Goal: Information Seeking & Learning: Learn about a topic

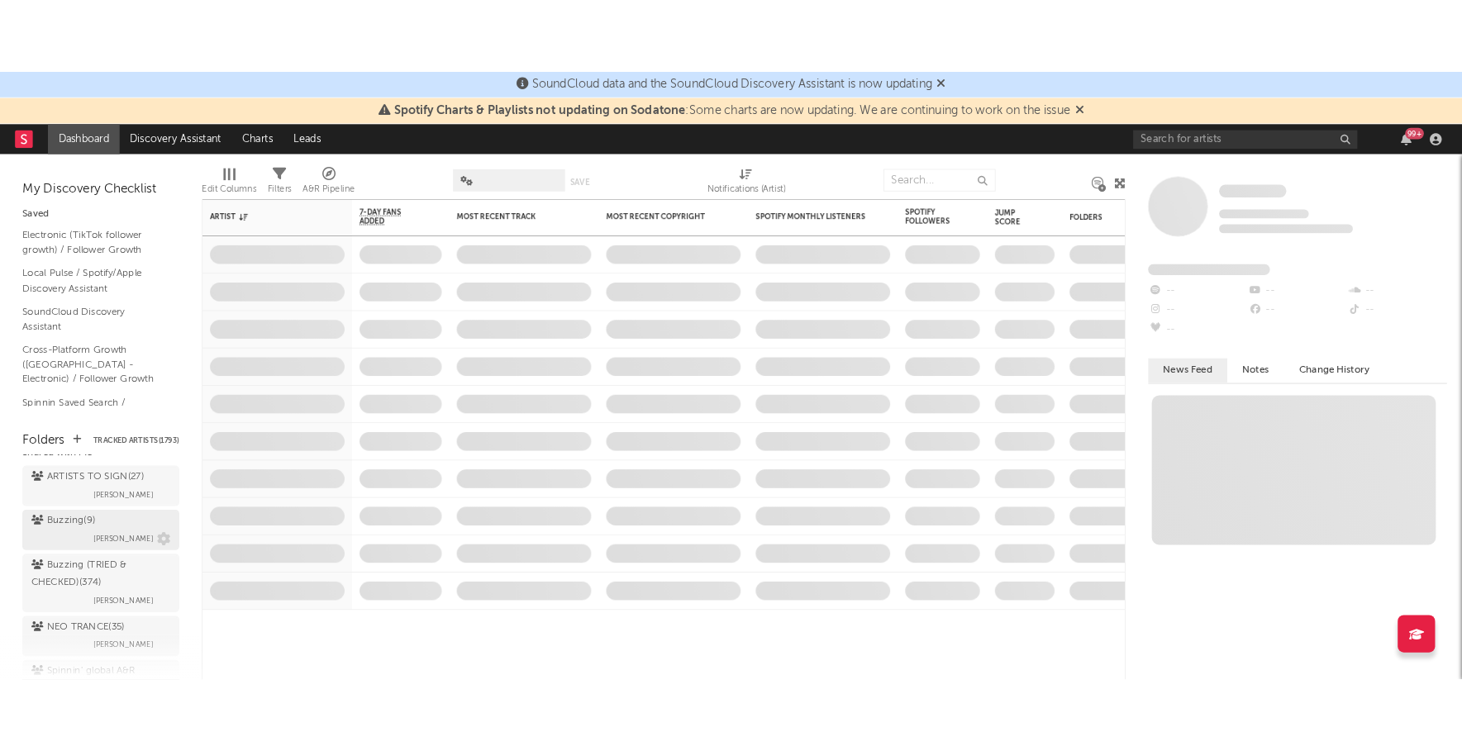
scroll to position [218, 0]
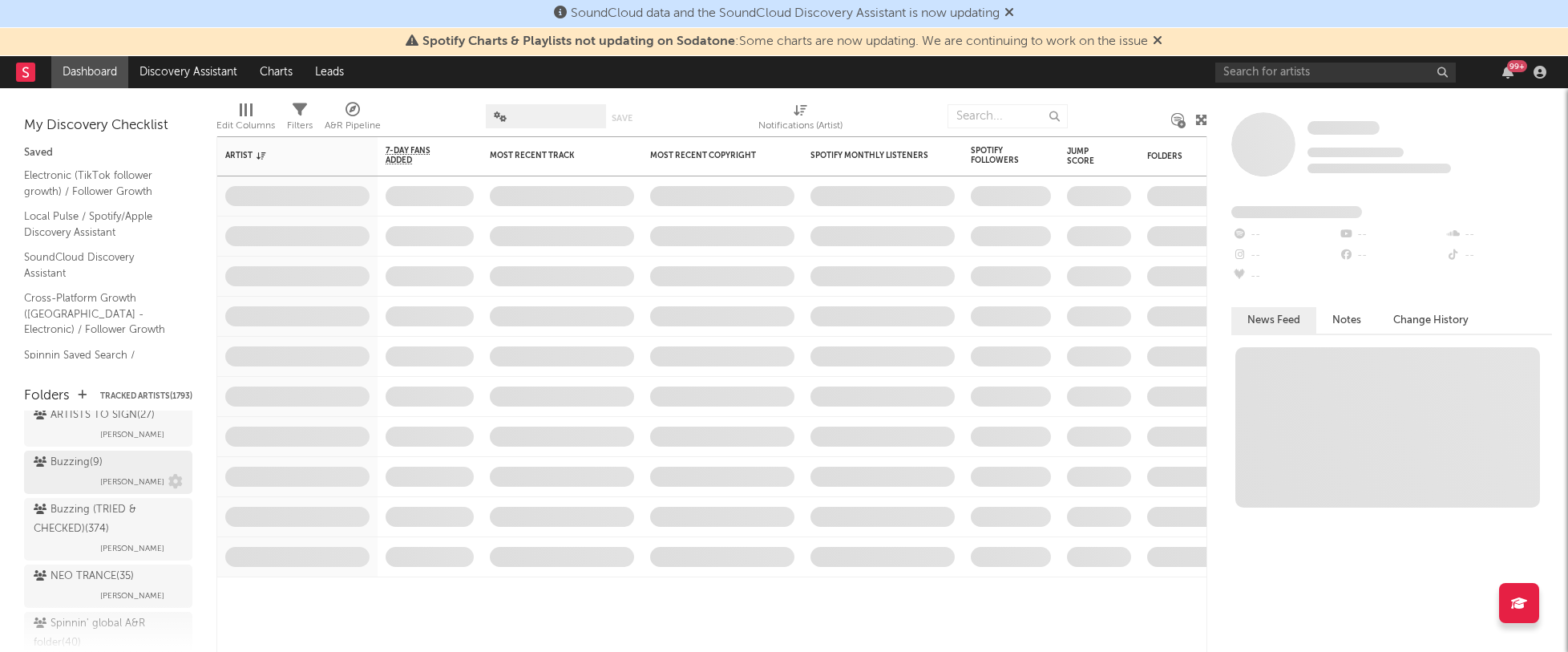
click at [72, 453] on div "Buzzing ( 9 )" at bounding box center [68, 463] width 69 height 19
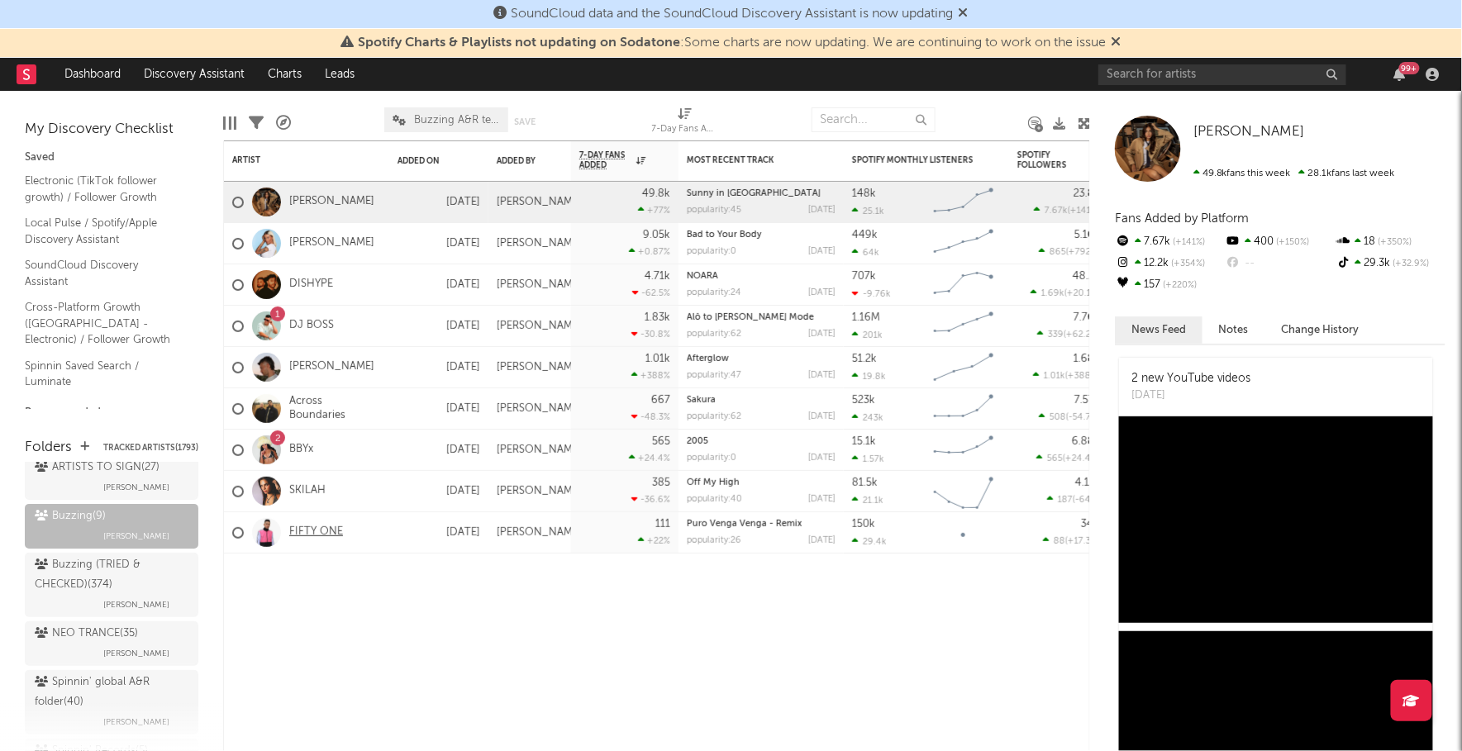
click at [317, 529] on link "FIFTY ONE" at bounding box center [316, 533] width 54 height 14
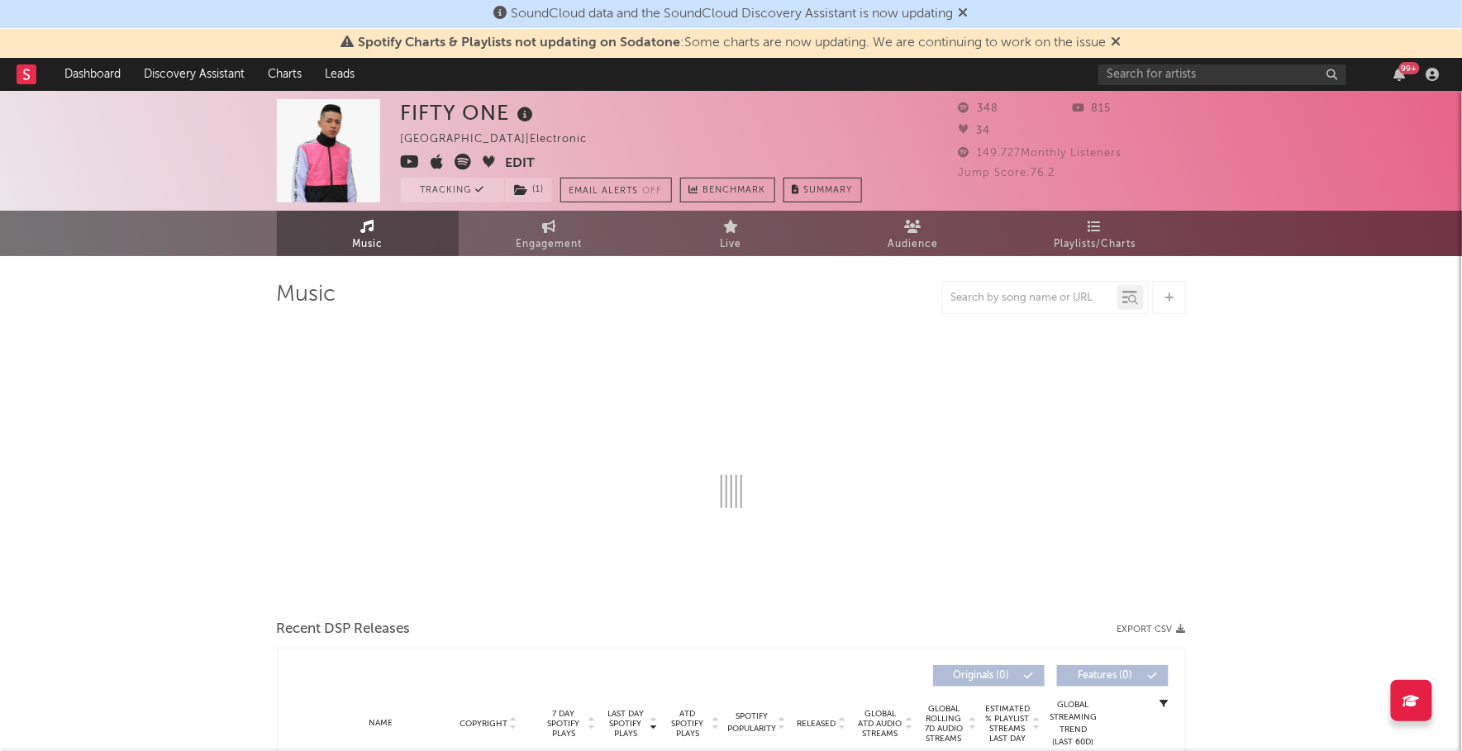
select select "1w"
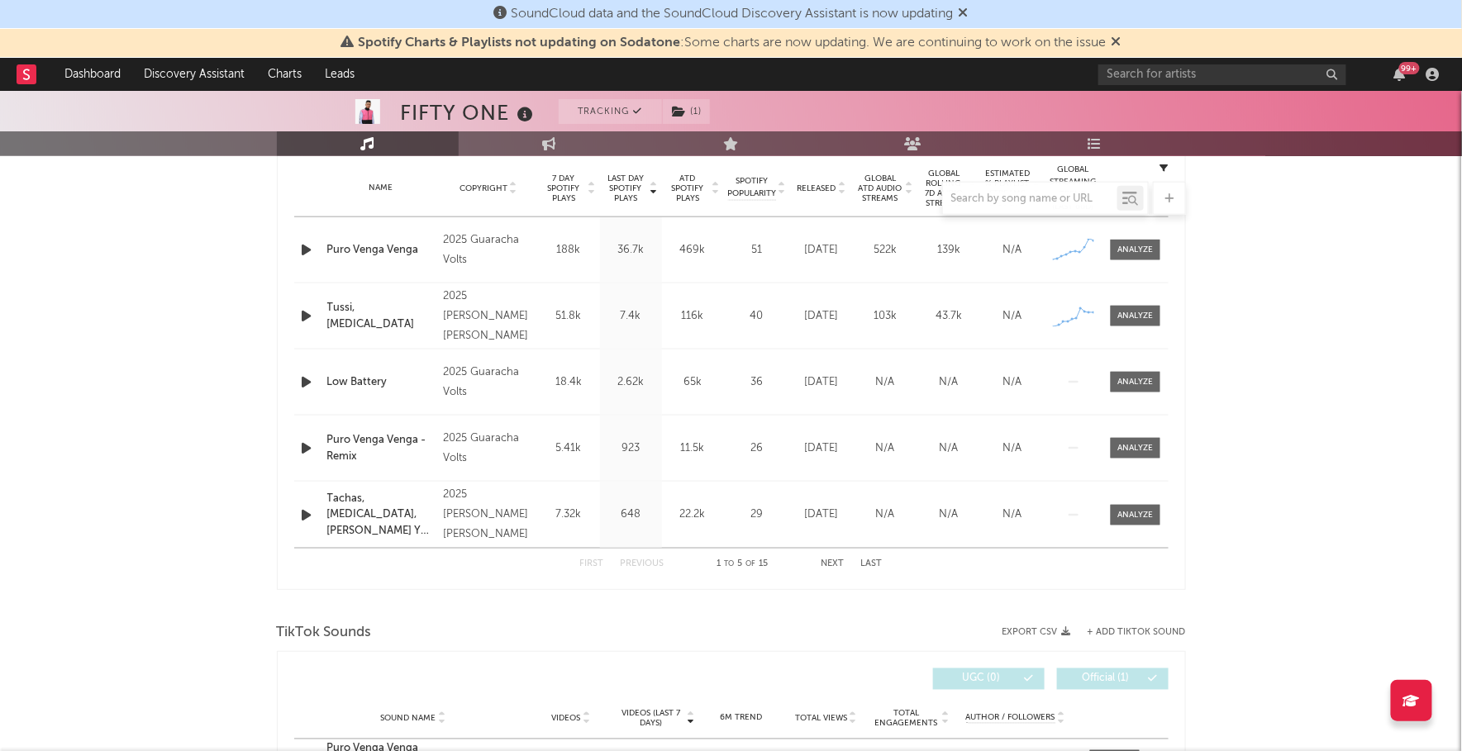
scroll to position [664, 0]
click at [1145, 250] on div at bounding box center [1135, 251] width 36 height 12
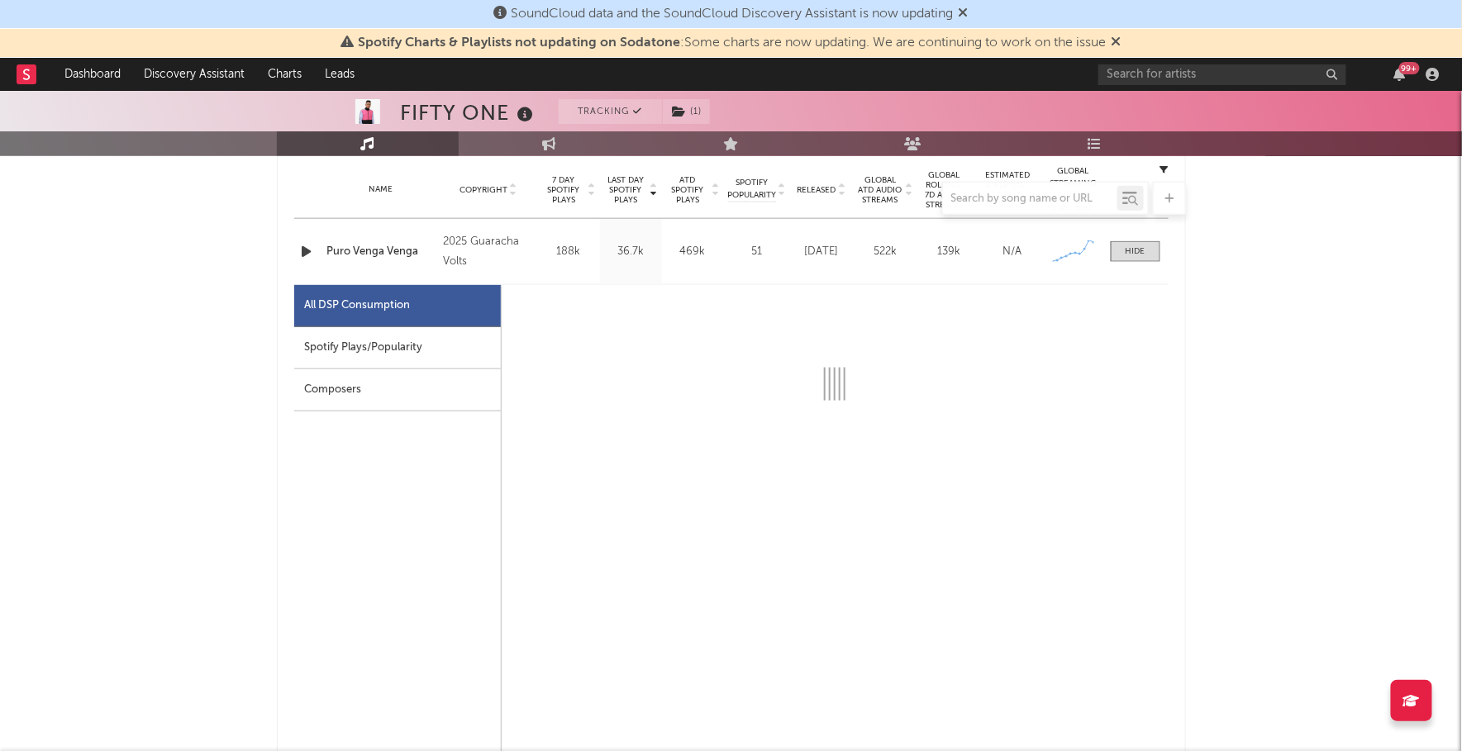
select select "1w"
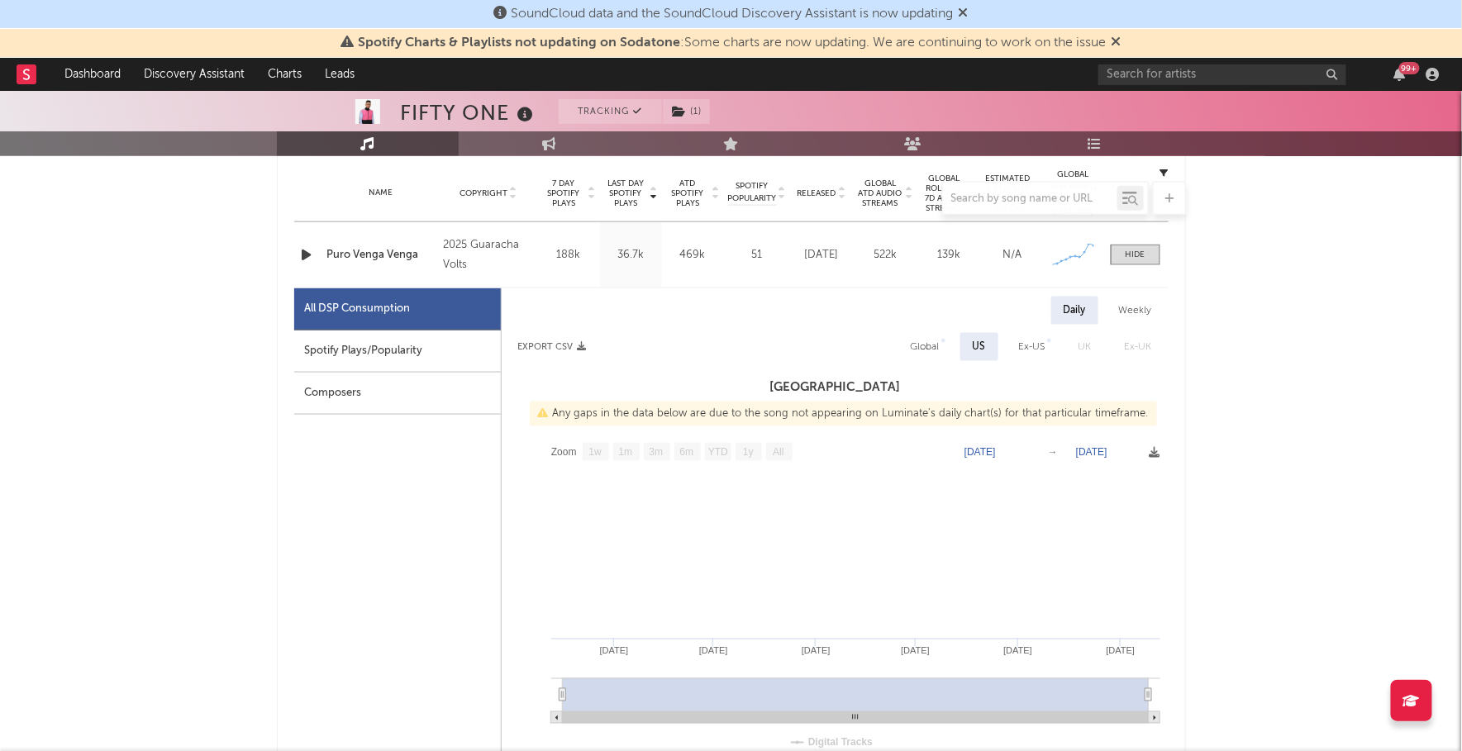
click at [426, 341] on div "Spotify Plays/Popularity" at bounding box center [397, 352] width 207 height 42
select select "1w"
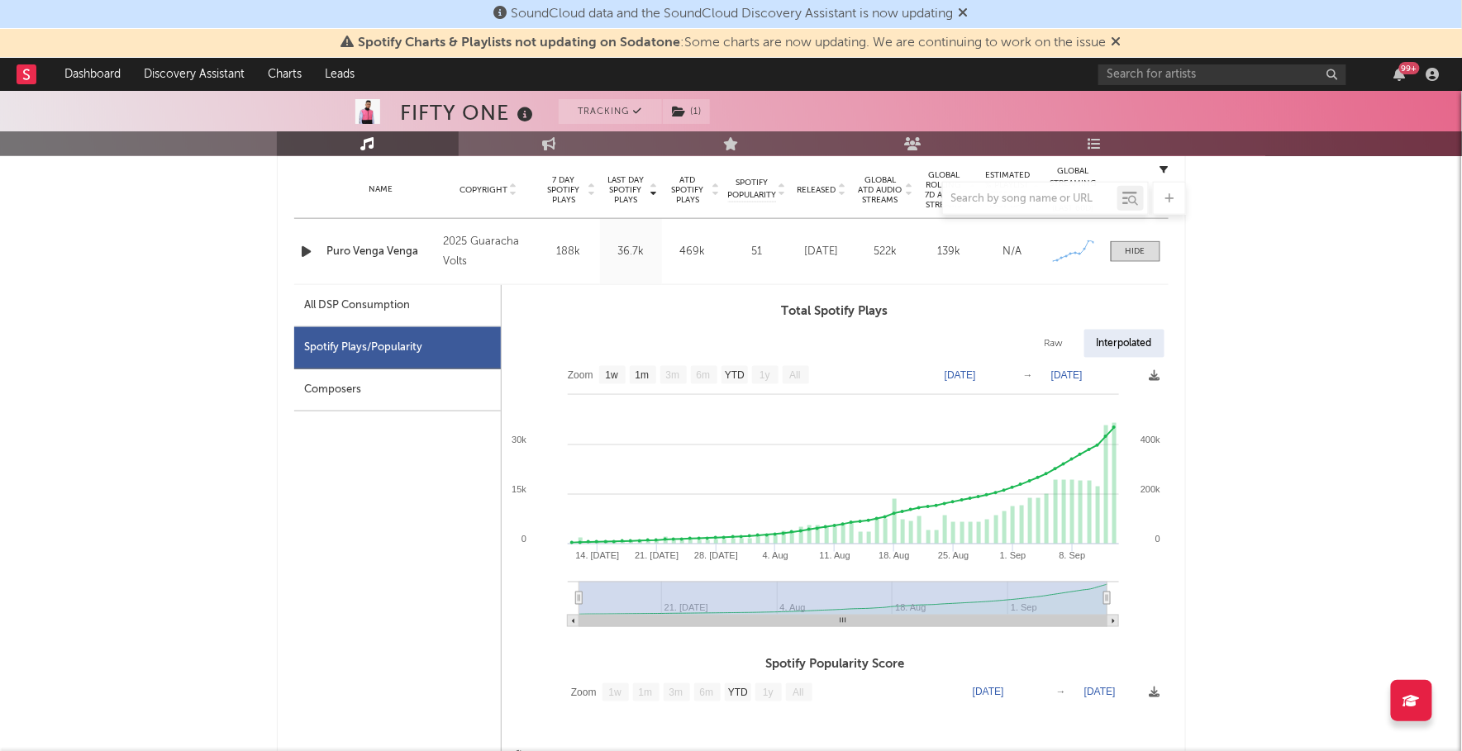
click at [313, 255] on icon "button" at bounding box center [306, 251] width 17 height 21
click at [774, 706] on div at bounding box center [731, 731] width 207 height 4
click at [307, 249] on icon "button" at bounding box center [306, 251] width 16 height 21
click at [1145, 254] on span at bounding box center [1136, 251] width 50 height 21
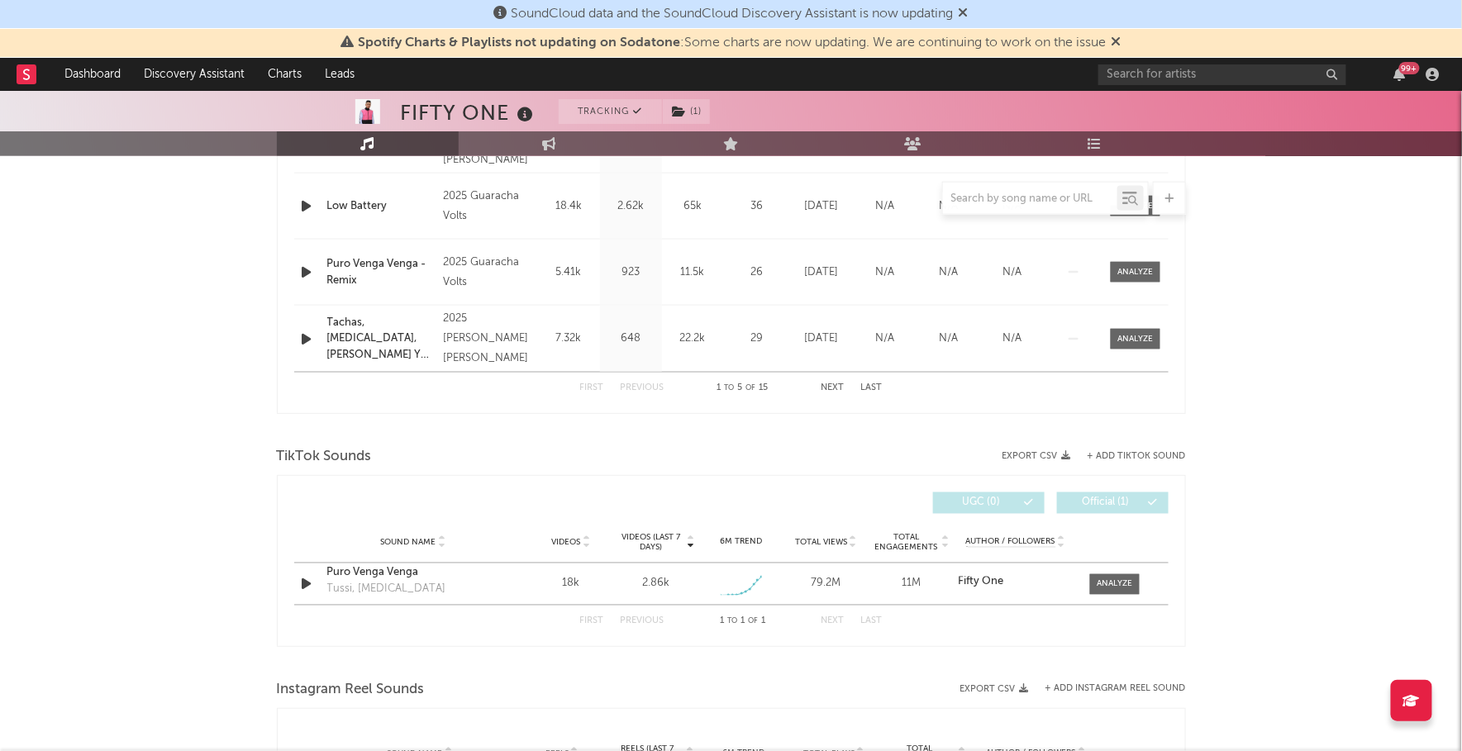
scroll to position [990, 0]
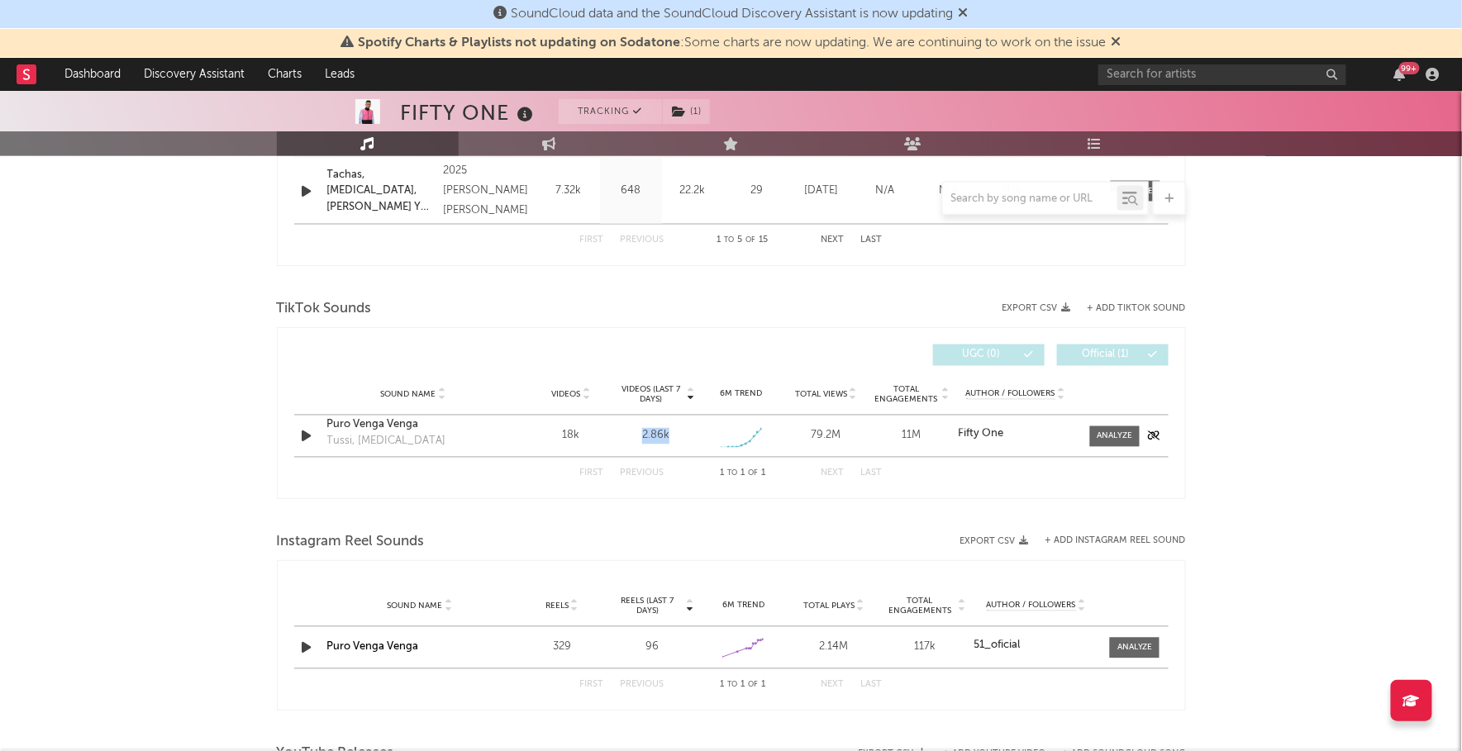
drag, startPoint x: 652, startPoint y: 434, endPoint x: 676, endPoint y: 435, distance: 24.0
click at [676, 435] on div "2.86k" at bounding box center [655, 436] width 77 height 17
drag, startPoint x: 546, startPoint y: 438, endPoint x: 671, endPoint y: 436, distance: 124.8
click at [671, 436] on div "Sound Name Puro Venga Venga Tussi, Poppers Videos 18k Videos (last 7 days) 2.86…" at bounding box center [731, 436] width 874 height 41
click at [390, 427] on div "Puro Venga Venga" at bounding box center [413, 425] width 173 height 17
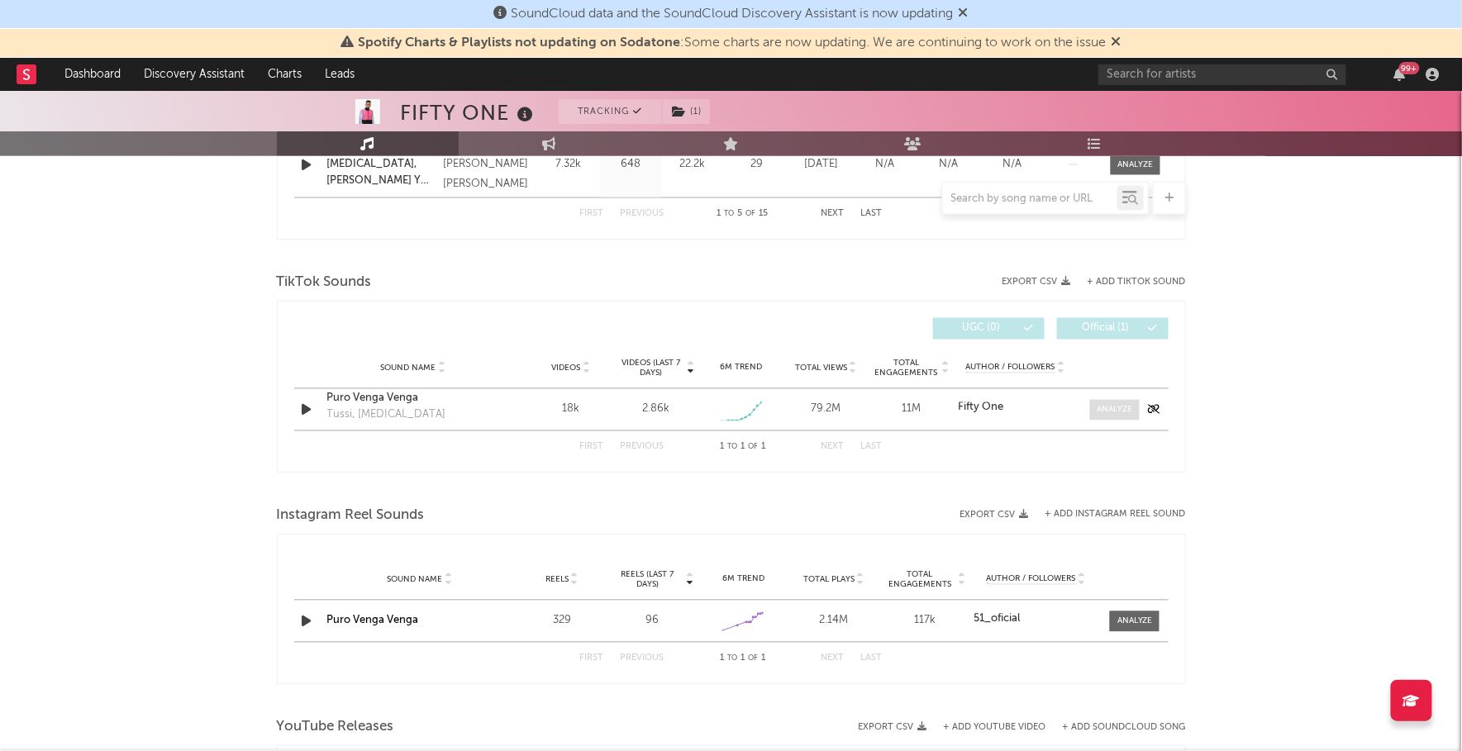
click at [1106, 403] on span at bounding box center [1115, 410] width 50 height 21
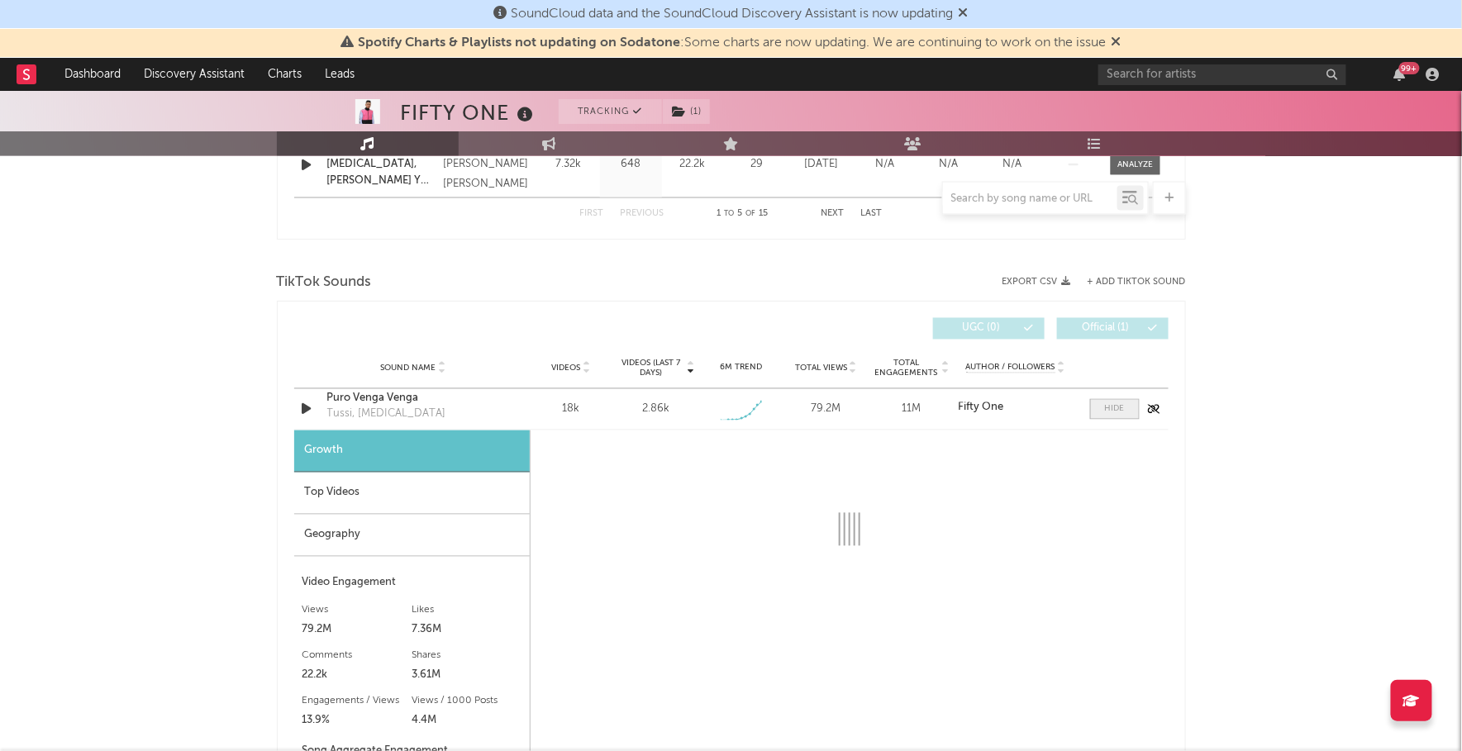
scroll to position [1021, 0]
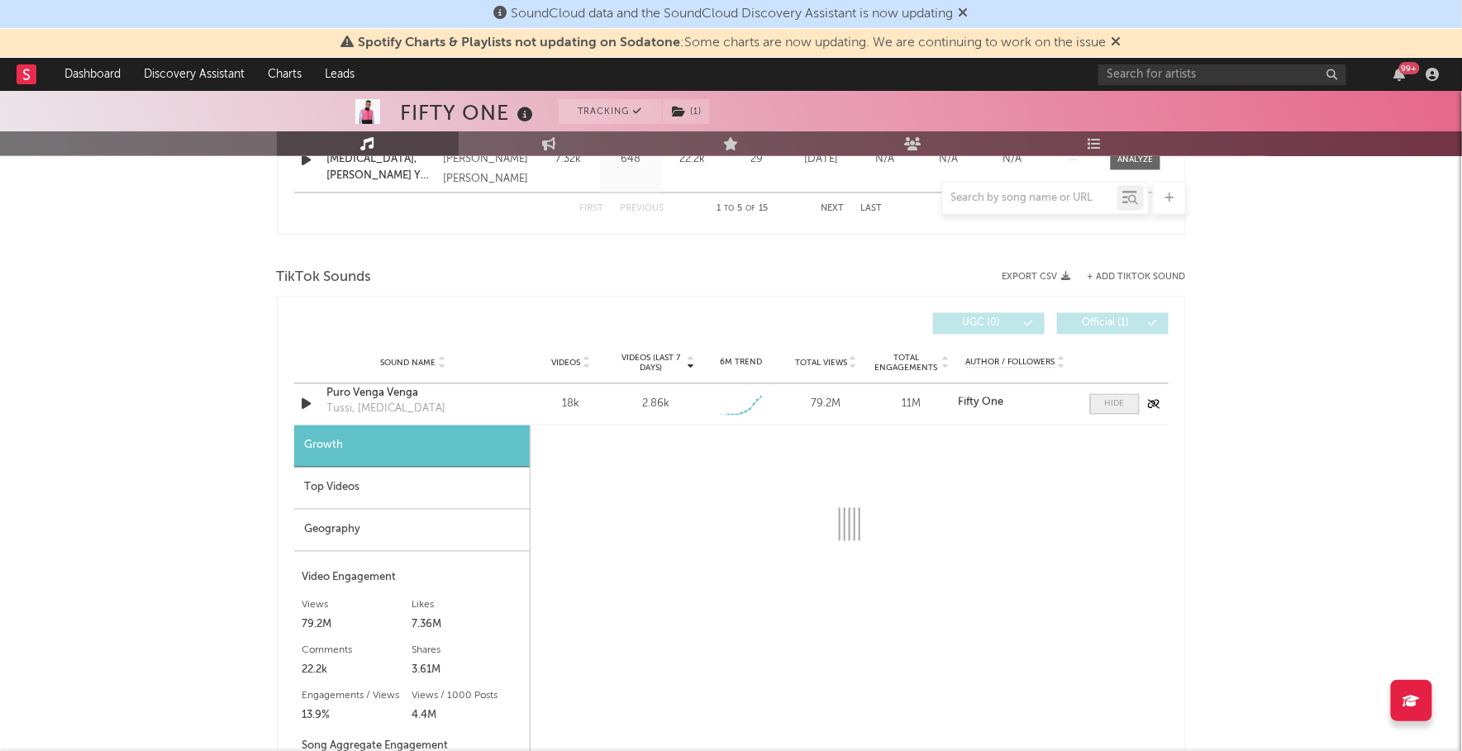
select select "1w"
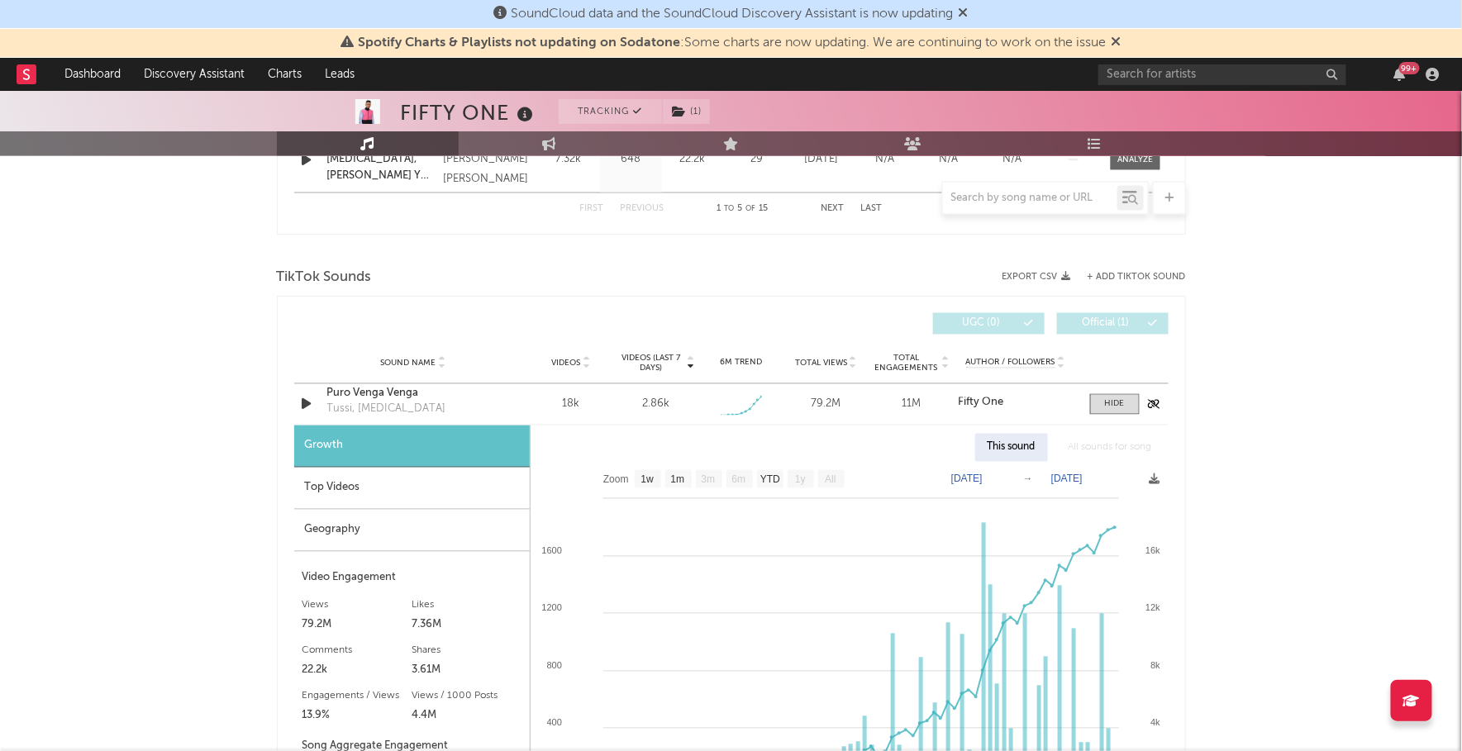
click at [395, 395] on div "Puro Venga Venga" at bounding box center [413, 394] width 173 height 17
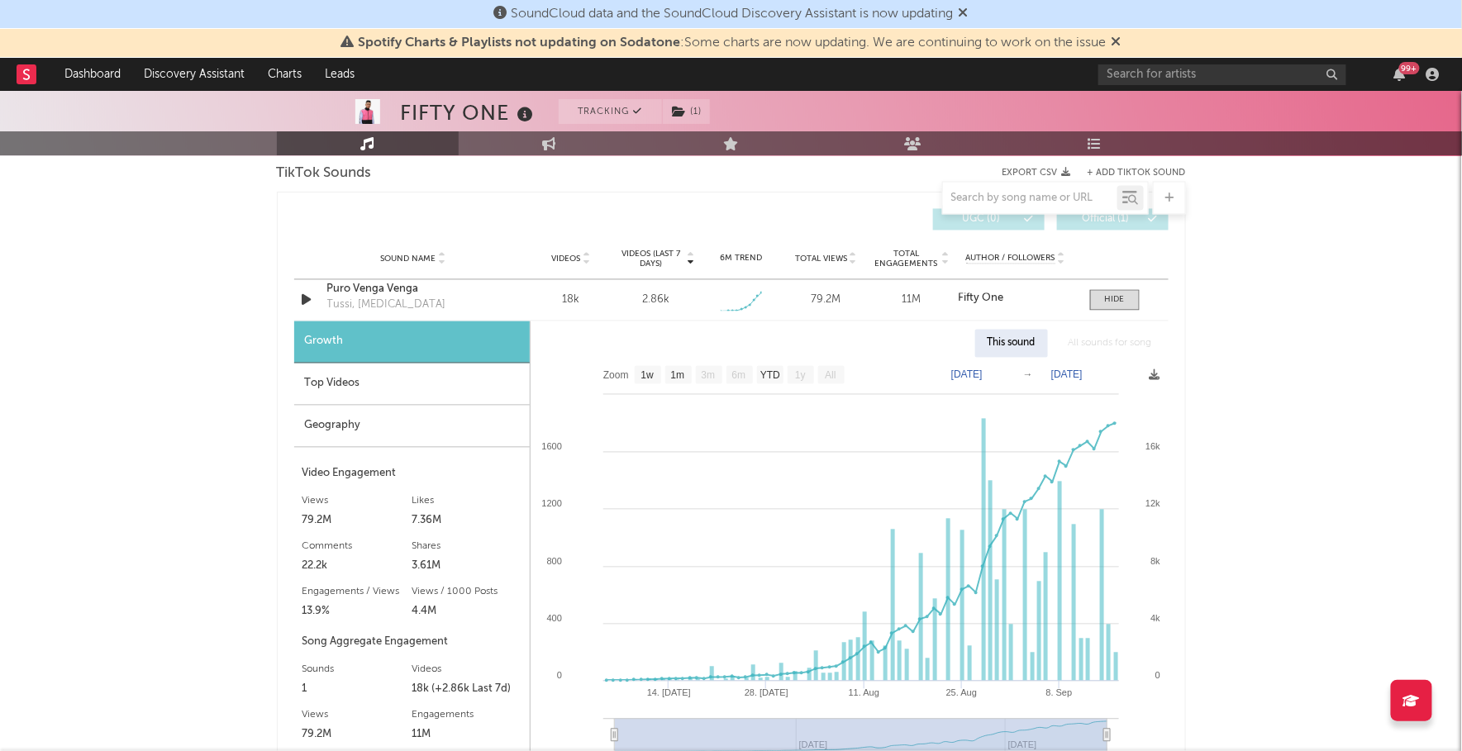
scroll to position [1132, 0]
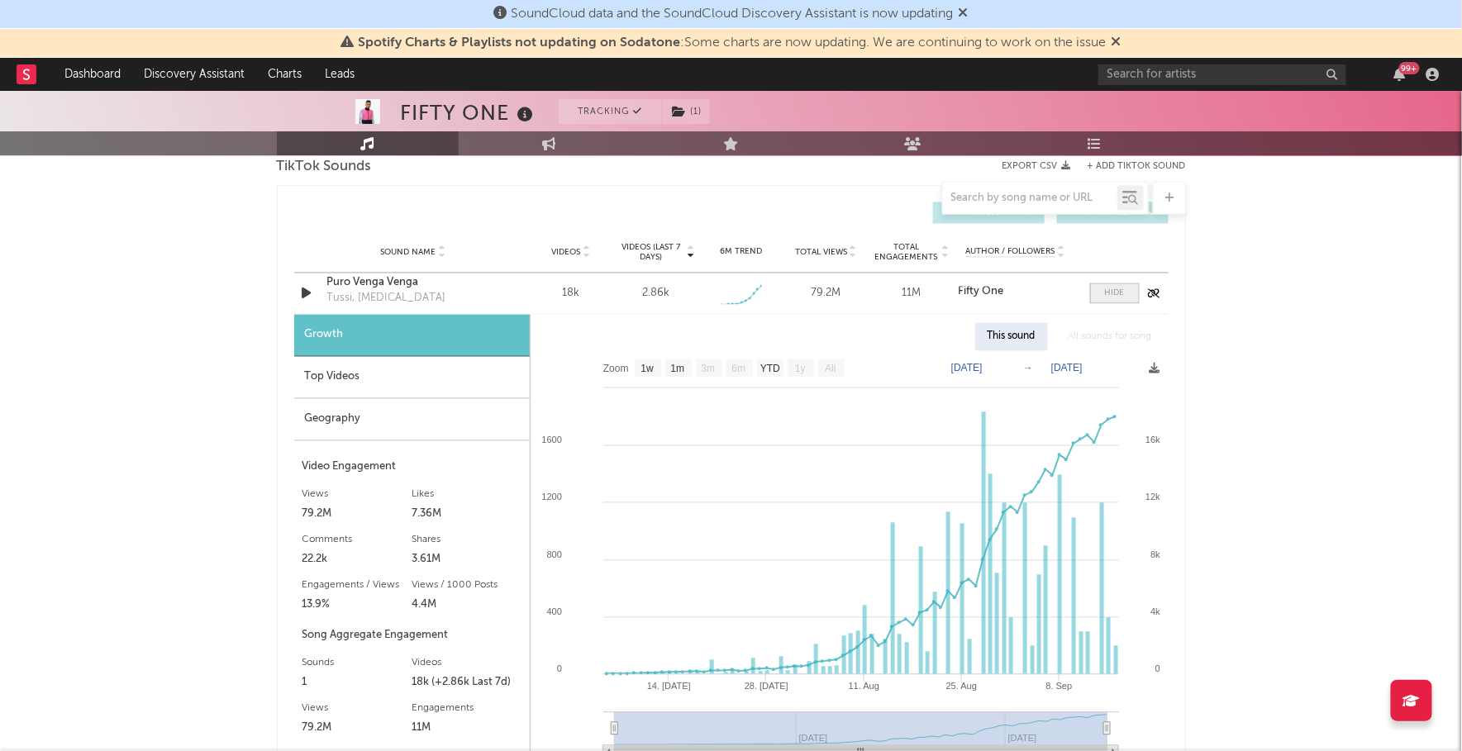
click at [1111, 291] on div at bounding box center [1115, 294] width 20 height 12
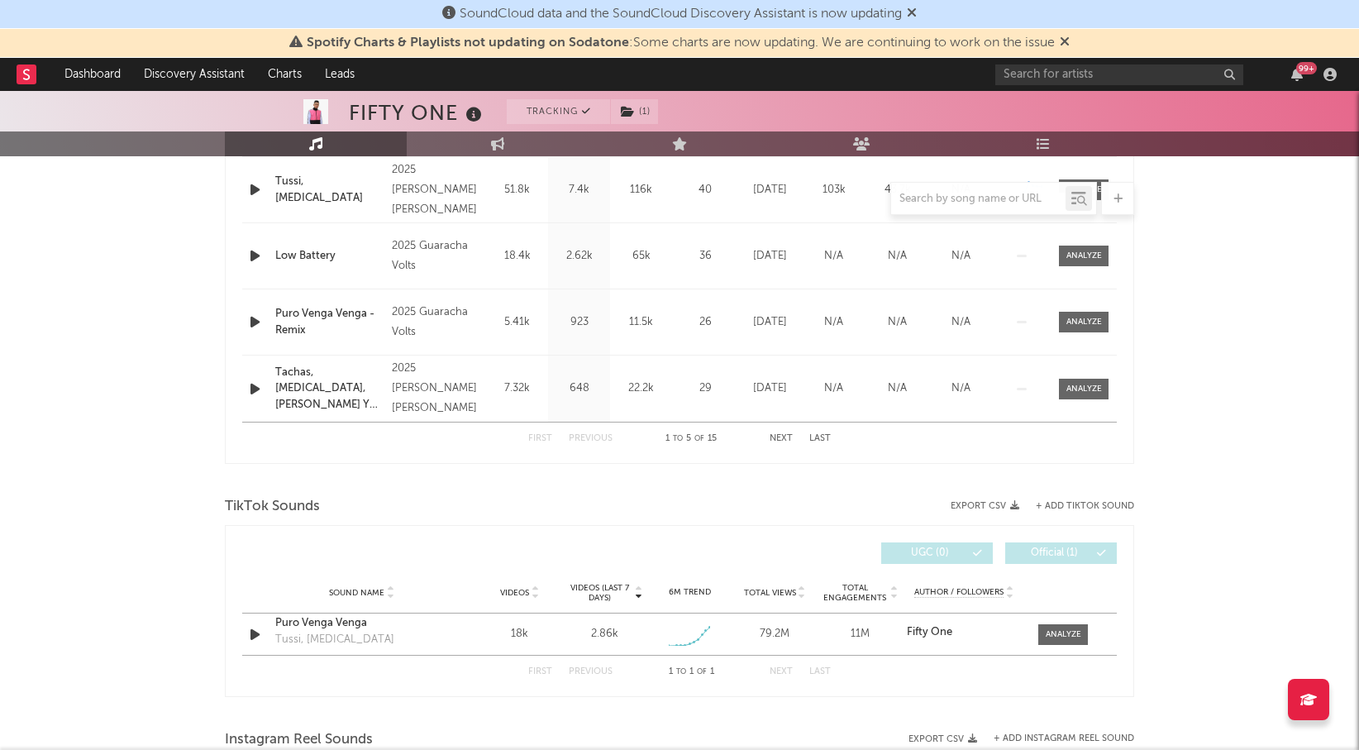
scroll to position [843, 0]
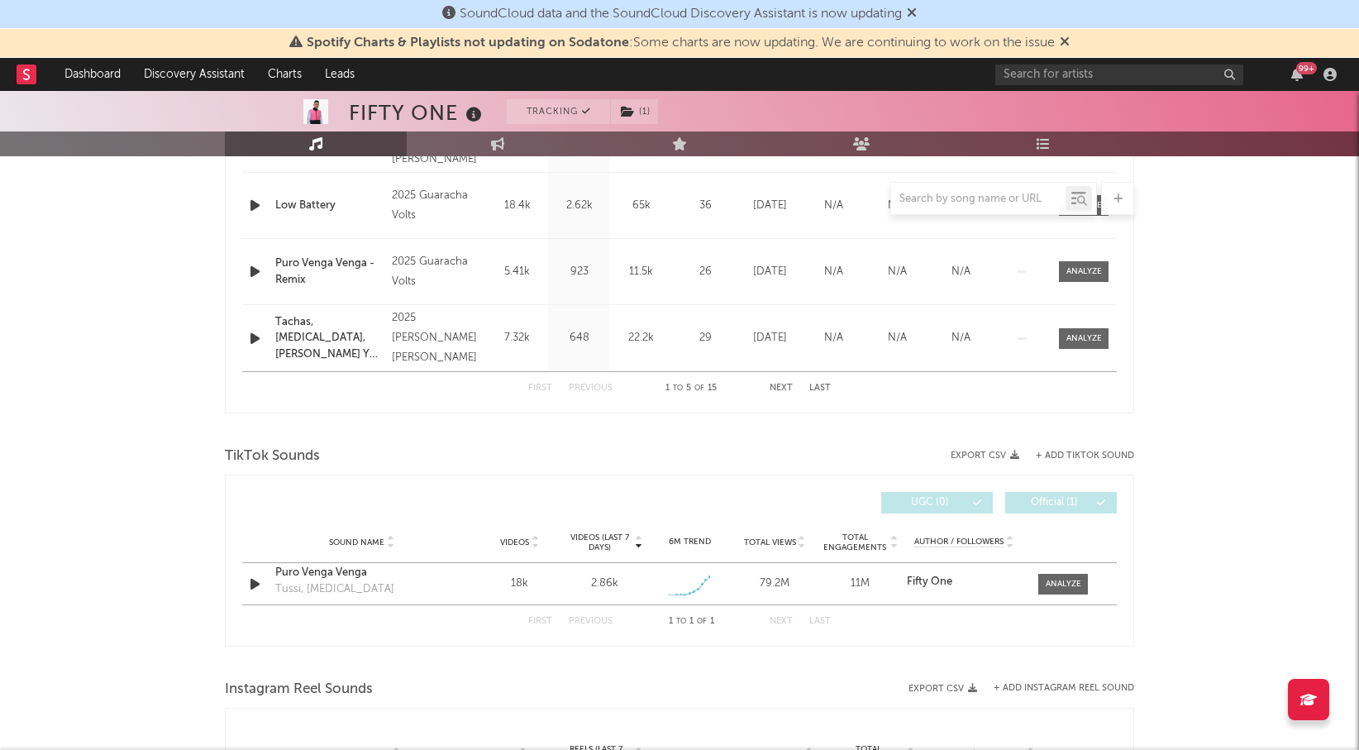
drag, startPoint x: 1066, startPoint y: 582, endPoint x: 1171, endPoint y: 498, distance: 134.1
click at [1066, 582] on div at bounding box center [1063, 584] width 36 height 12
select select "1w"
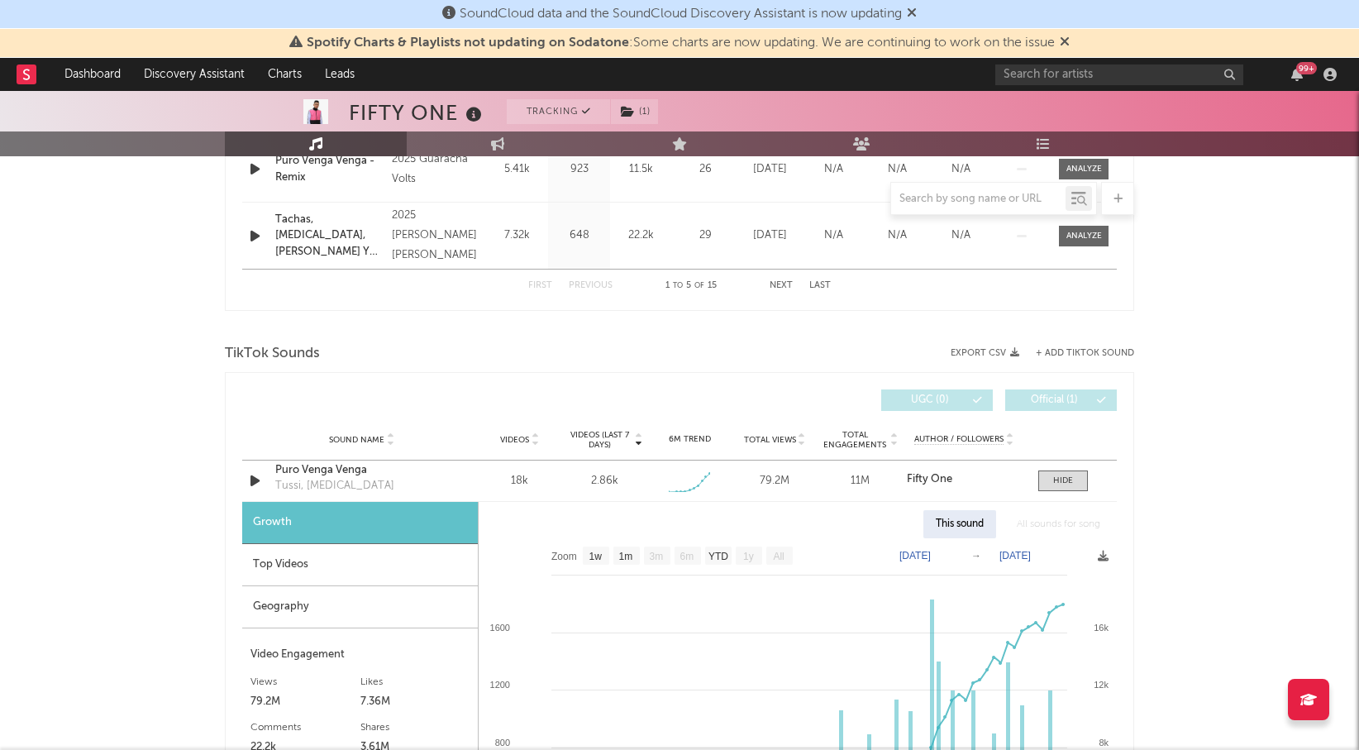
scroll to position [1088, 0]
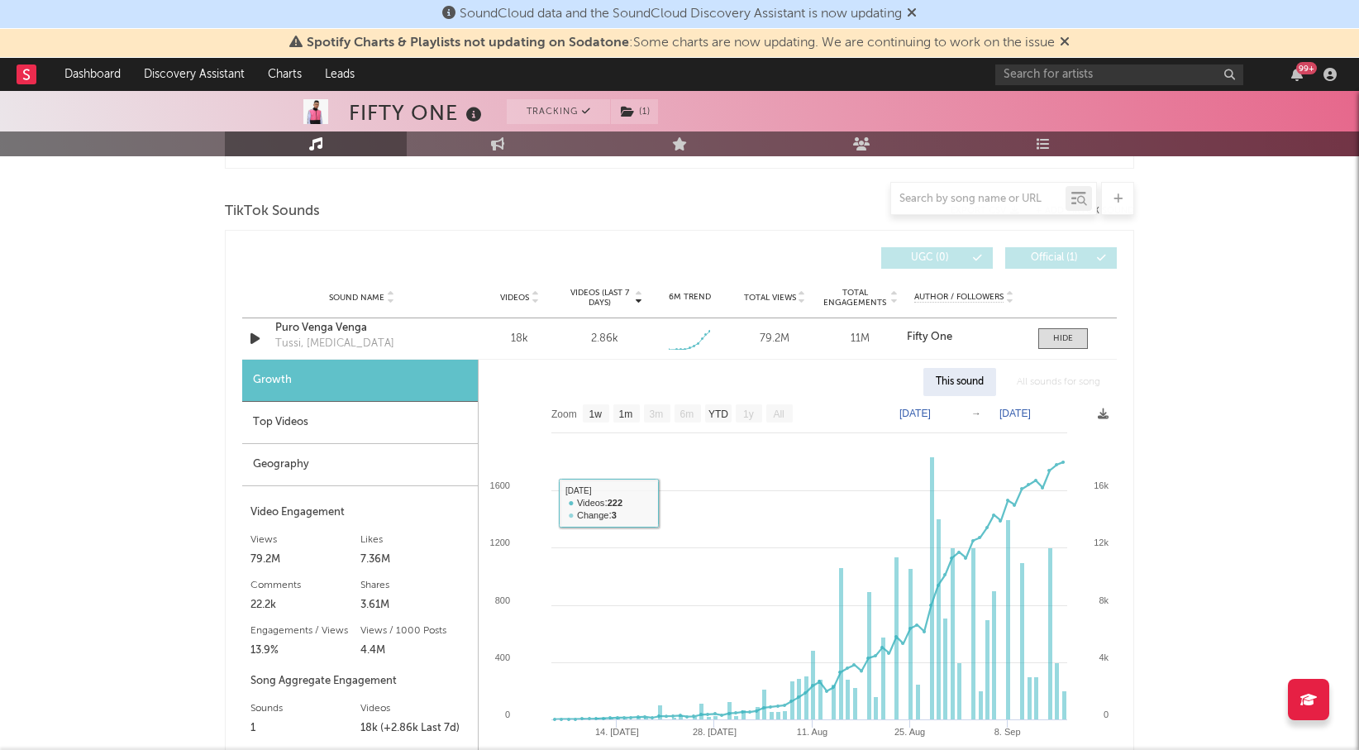
click at [236, 427] on div "Videos (last 7 days) Sound Name Videos Videos (last 7 days) Total Views Total E…" at bounding box center [679, 543] width 909 height 627
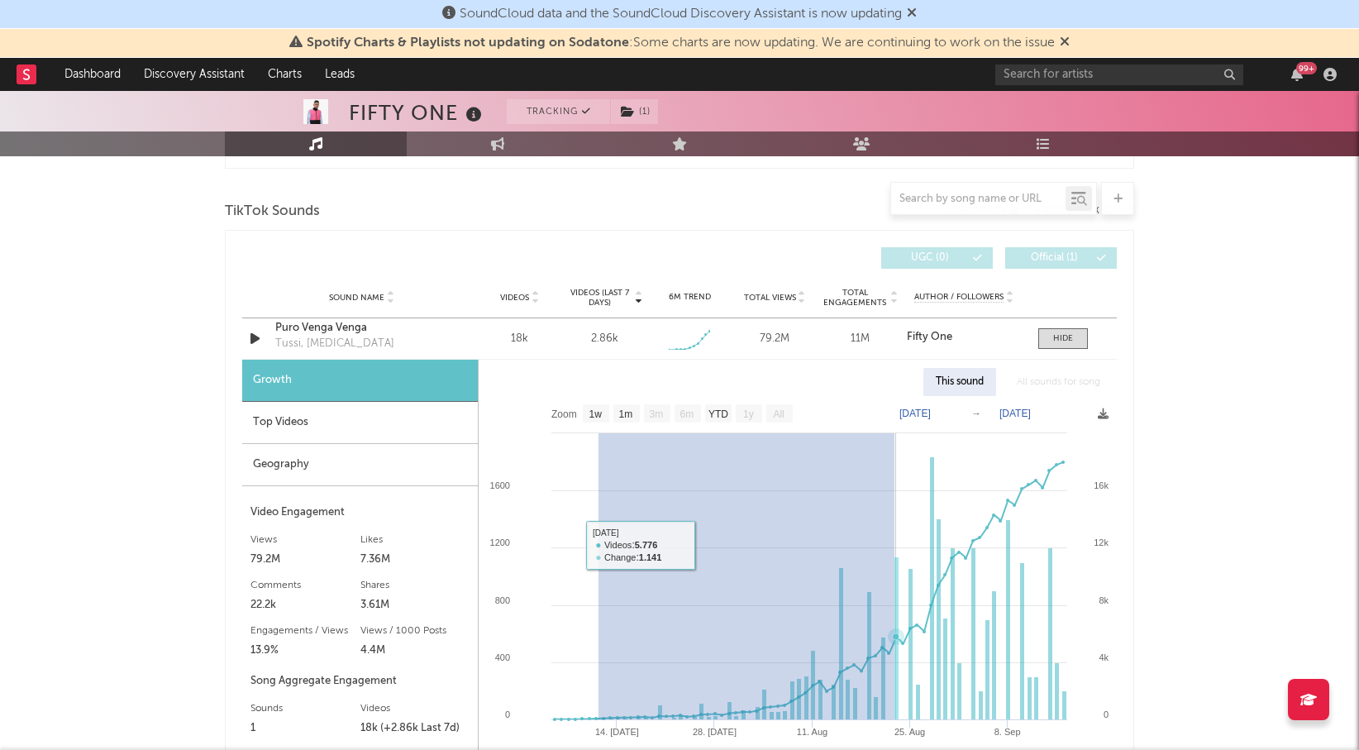
drag, startPoint x: 894, startPoint y: 540, endPoint x: 860, endPoint y: 536, distance: 34.1
click at [801, 542] on rect at bounding box center [797, 605] width 638 height 418
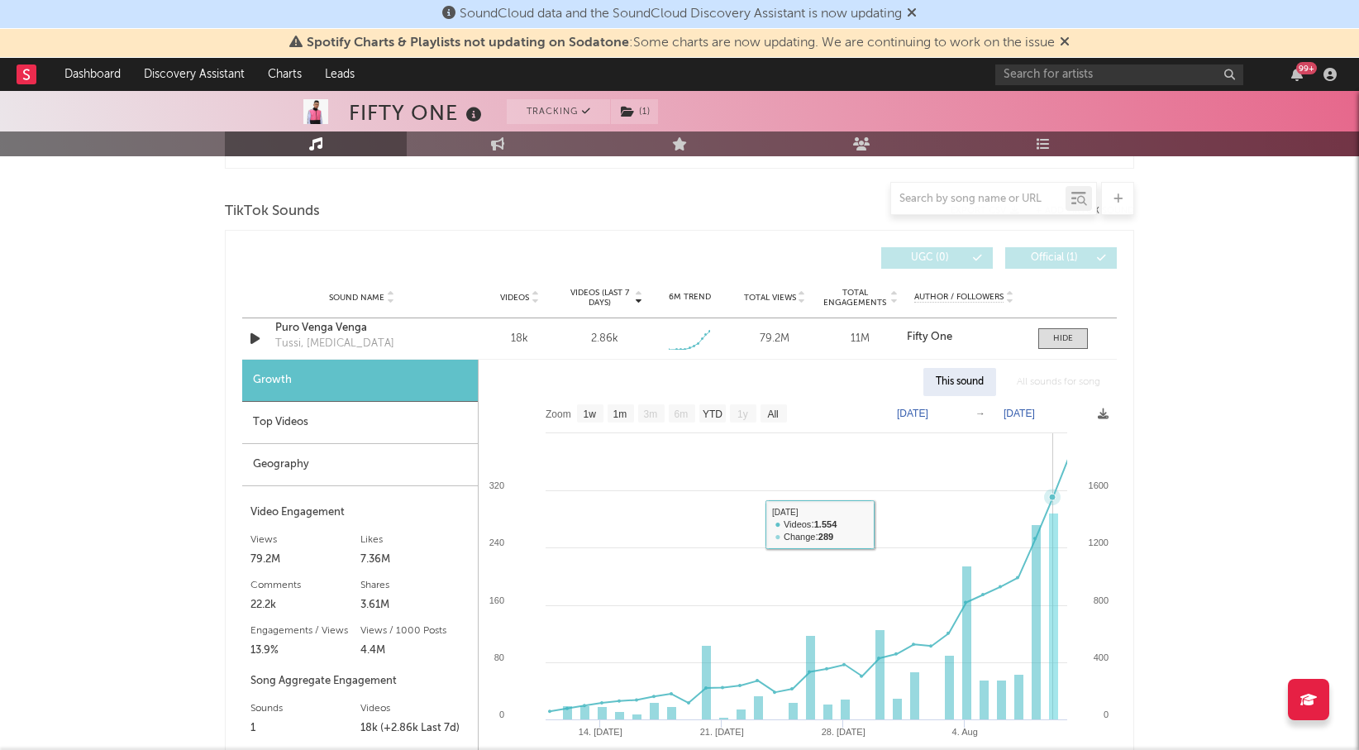
type input "2025-07-11"
type input "2025-08-09"
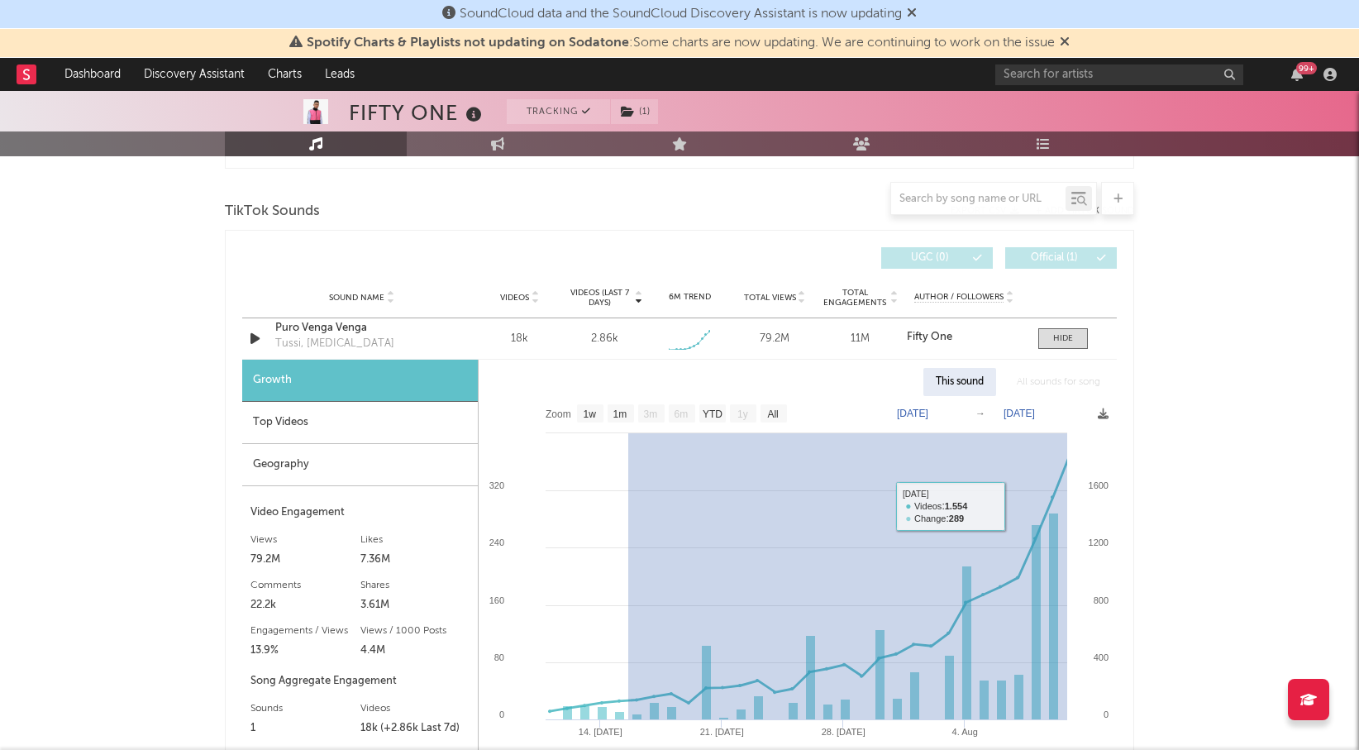
drag, startPoint x: 628, startPoint y: 509, endPoint x: 1132, endPoint y: 506, distance: 504.1
click at [1132, 506] on div "Videos (last 7 days) Sound Name Videos Videos (last 7 days) Total Views Total E…" at bounding box center [679, 543] width 909 height 627
type input "2025-07-15"
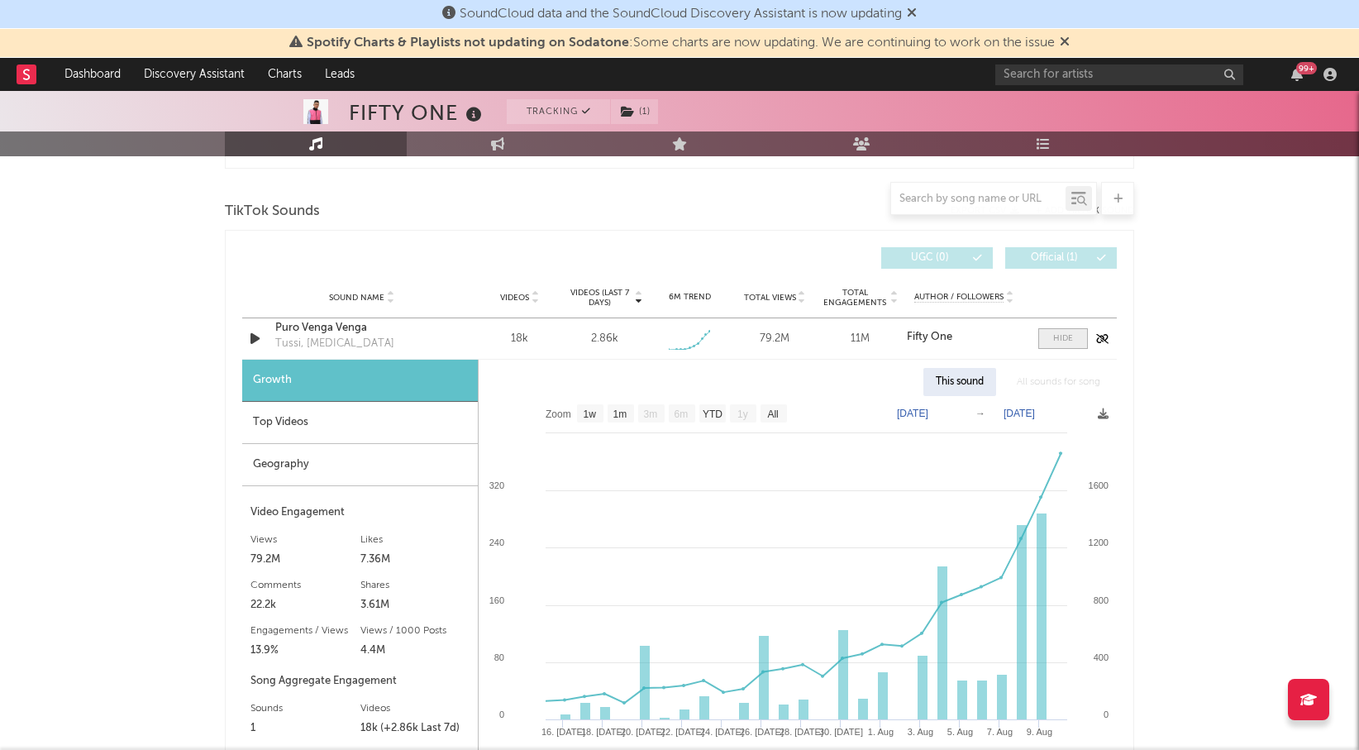
click at [1050, 339] on span at bounding box center [1063, 338] width 50 height 21
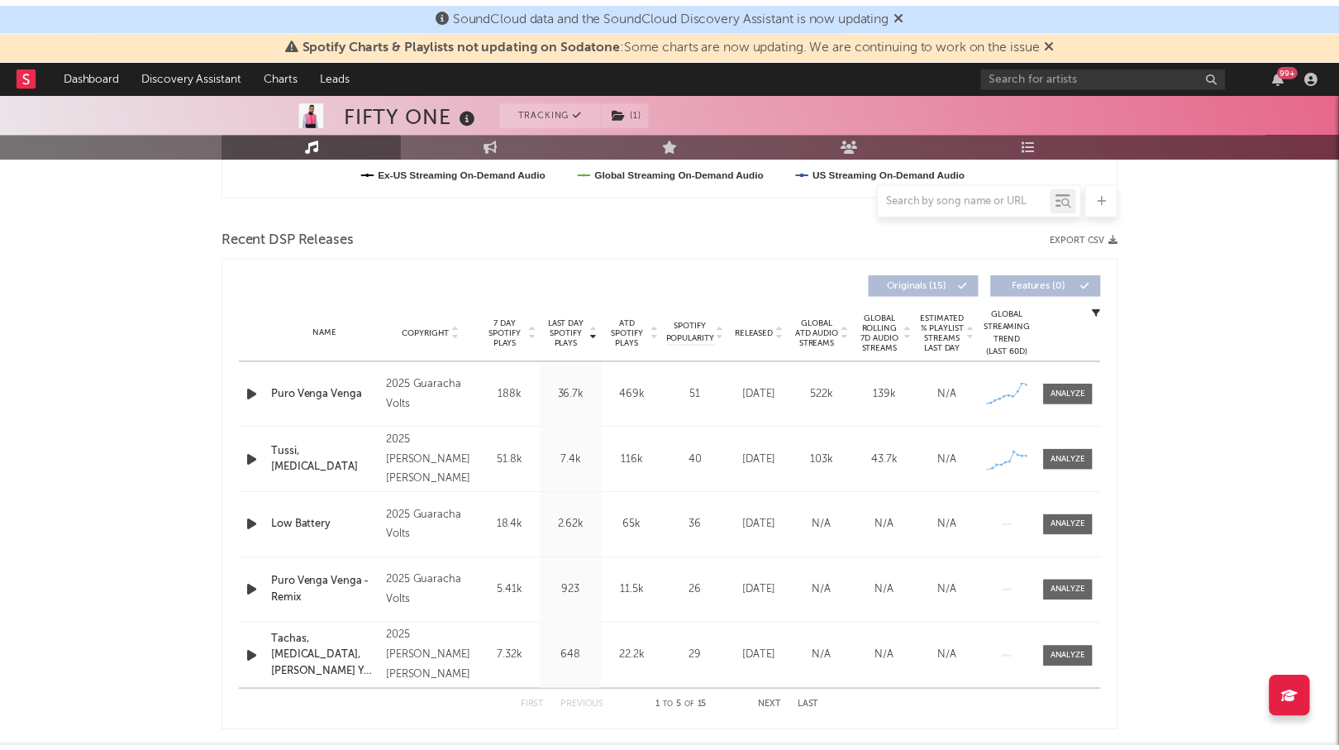
scroll to position [0, 0]
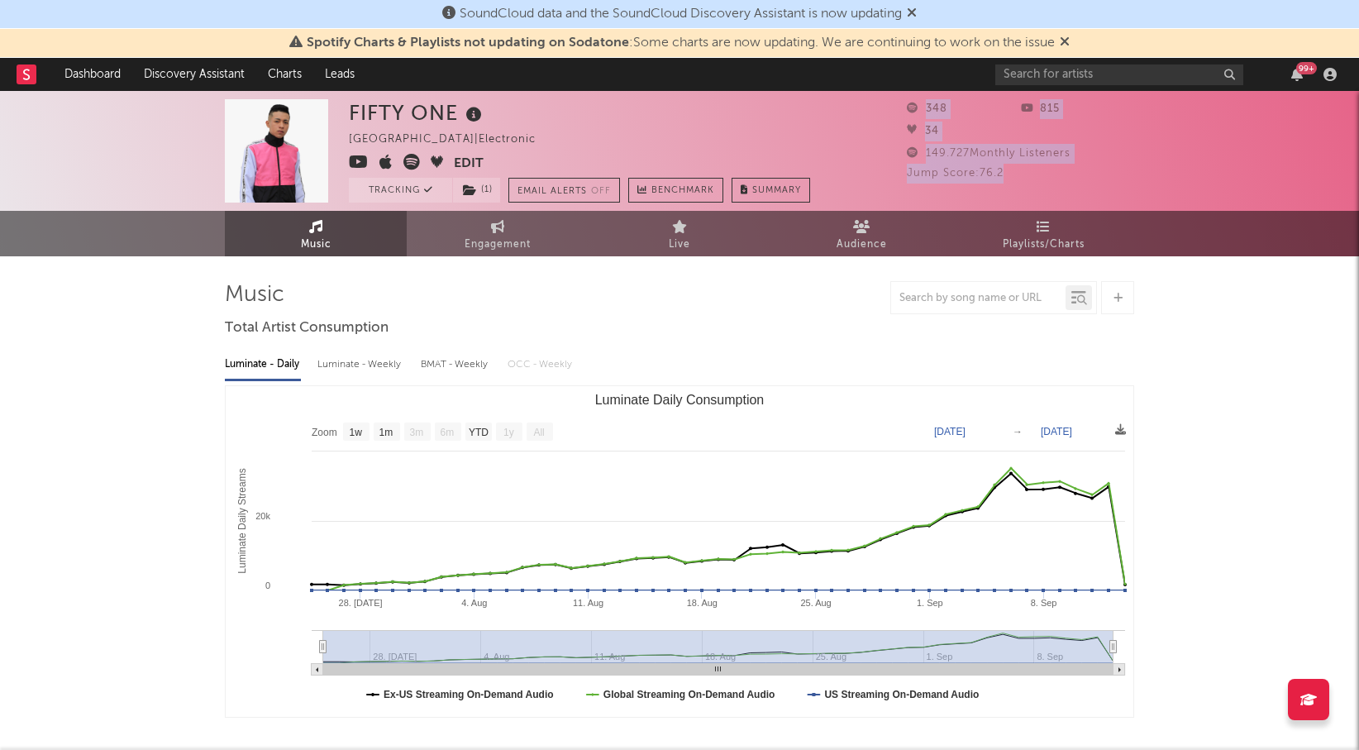
drag, startPoint x: 897, startPoint y: 106, endPoint x: 1042, endPoint y: 170, distance: 158.3
click at [1042, 169] on div "FIFTY ONE Mexico | Electronic Edit Tracking ( 1 ) Email Alerts Off Benchmark Su…" at bounding box center [679, 151] width 1359 height 120
drag, startPoint x: 1042, startPoint y: 170, endPoint x: 930, endPoint y: 114, distance: 125.7
click at [1042, 170] on div "Jump Score: 76.2" at bounding box center [1020, 174] width 227 height 20
drag, startPoint x: 930, startPoint y: 114, endPoint x: 911, endPoint y: 107, distance: 20.1
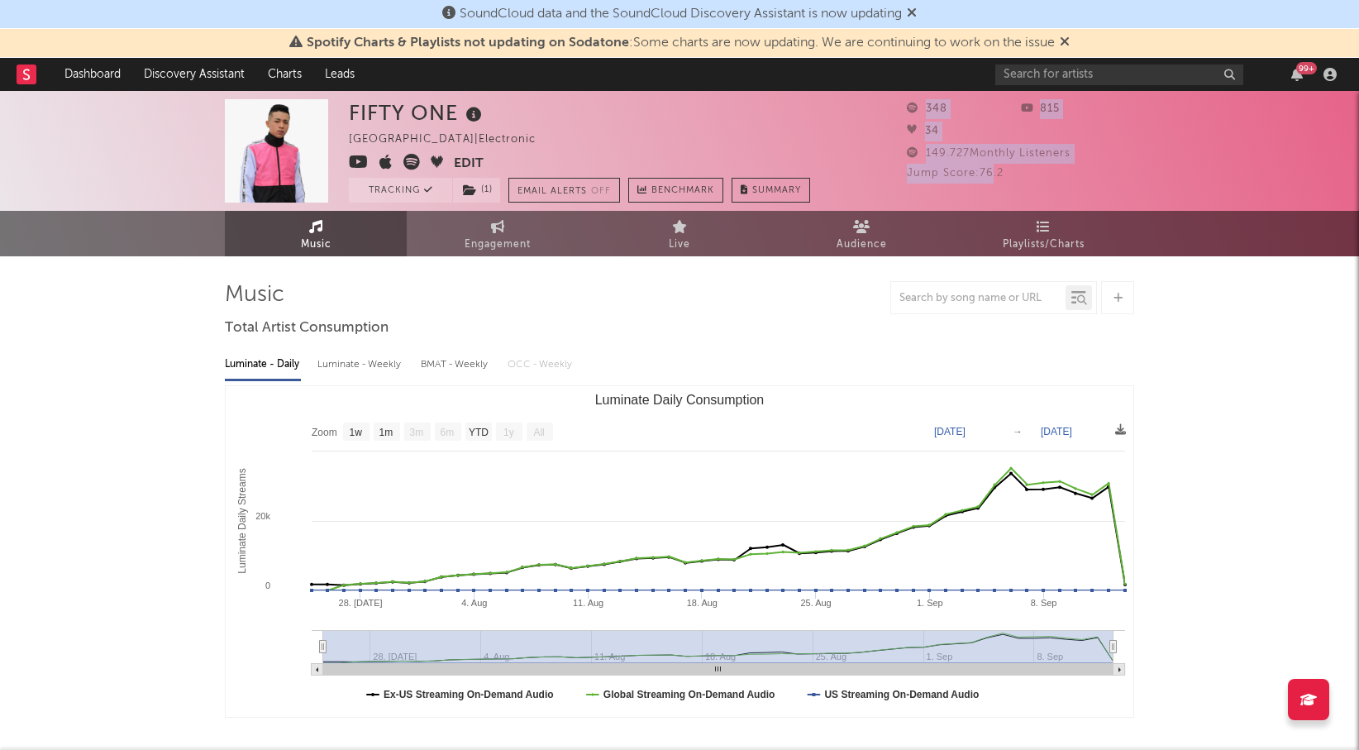
click at [910, 107] on div "348 815 34 149.727 Monthly Listeners Jump Score: 76.2" at bounding box center [1020, 141] width 227 height 84
drag, startPoint x: 991, startPoint y: 159, endPoint x: 1024, endPoint y: 173, distance: 35.6
click at [993, 160] on div "149.727 Monthly Listeners" at bounding box center [1020, 154] width 227 height 20
drag, startPoint x: 1012, startPoint y: 178, endPoint x: 920, endPoint y: 108, distance: 115.7
click at [920, 108] on div "348 815 34 149.727 Monthly Listeners Jump Score: 76.2" at bounding box center [1020, 141] width 227 height 84
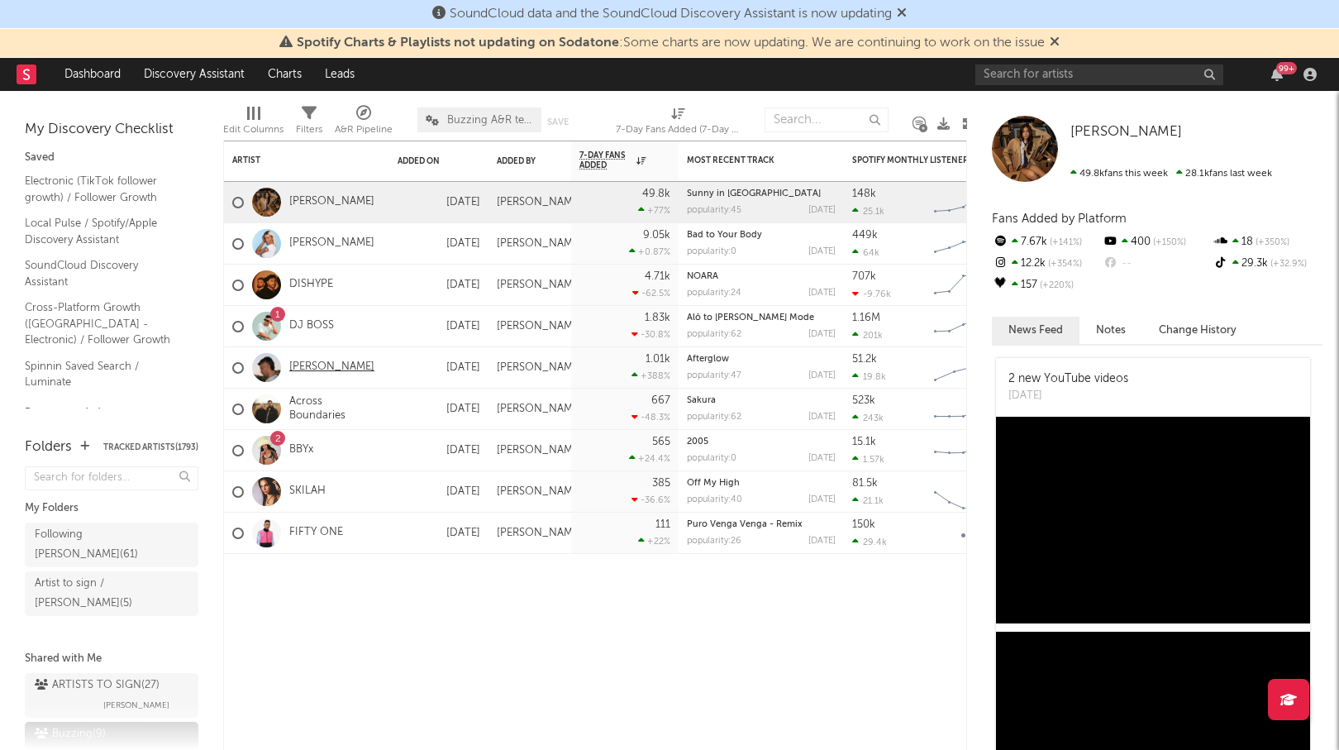
click at [328, 372] on link "[PERSON_NAME]" at bounding box center [331, 367] width 85 height 14
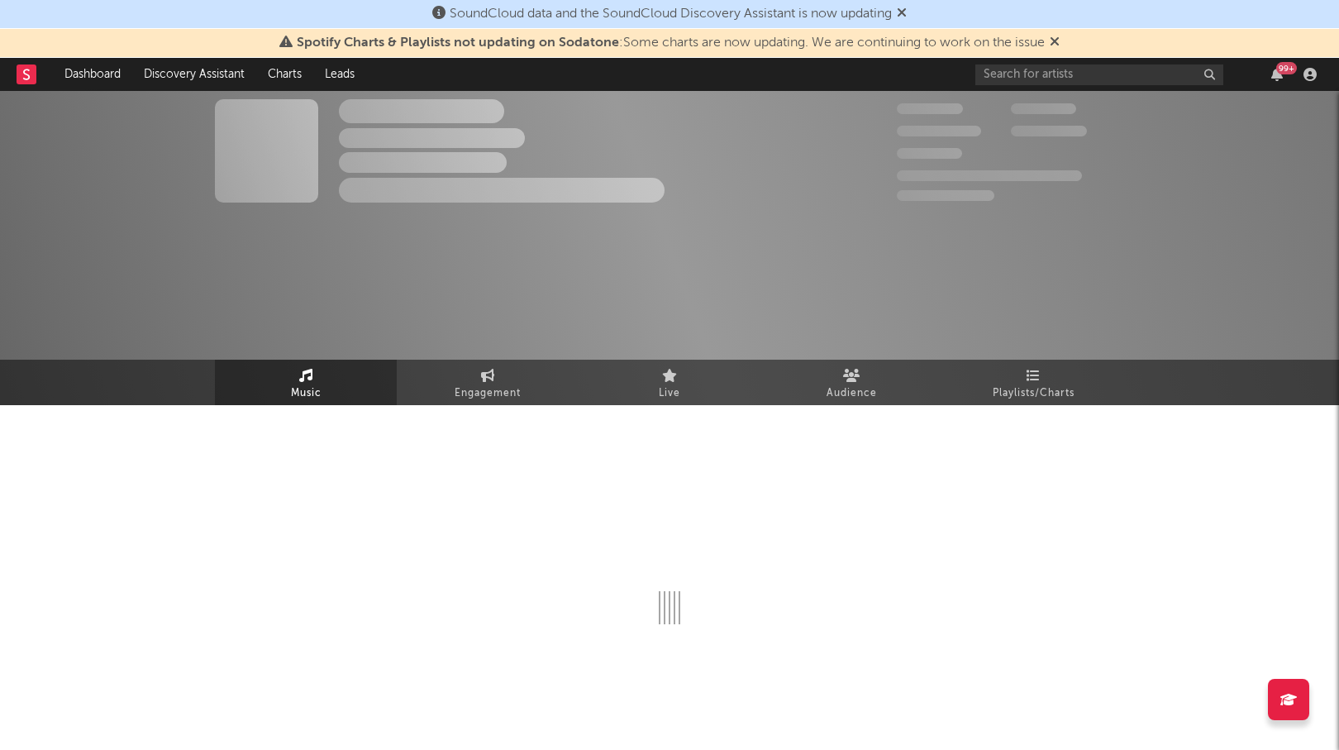
select select "1w"
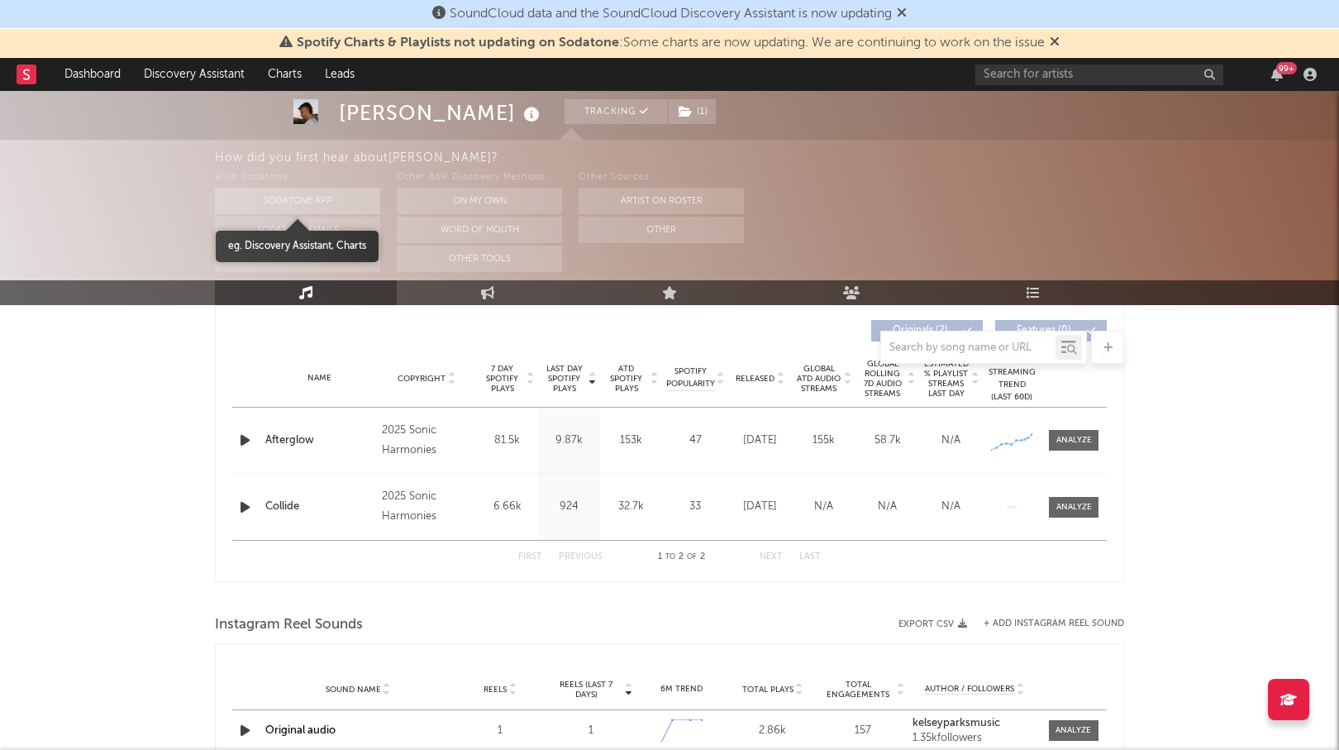
click at [300, 198] on button "Sodatone App" at bounding box center [297, 201] width 165 height 26
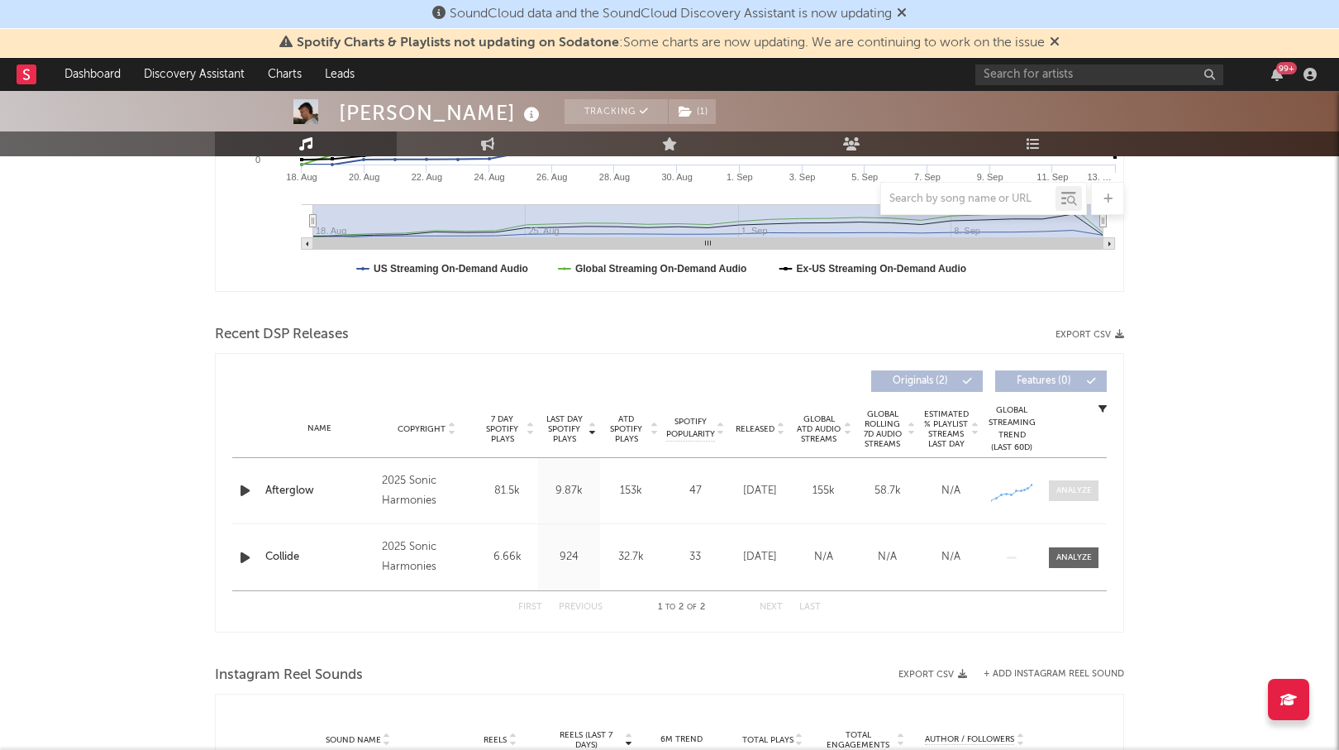
click at [1087, 493] on div at bounding box center [1074, 490] width 36 height 12
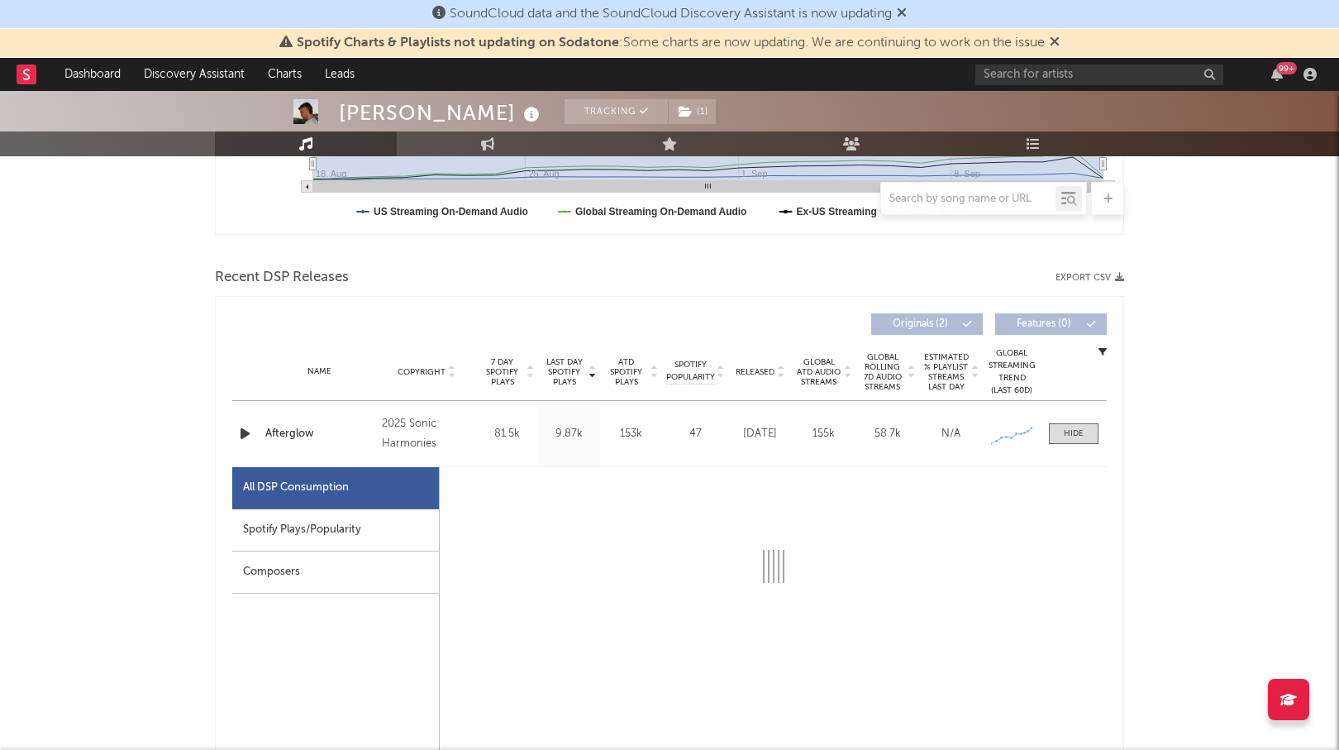
scroll to position [532, 0]
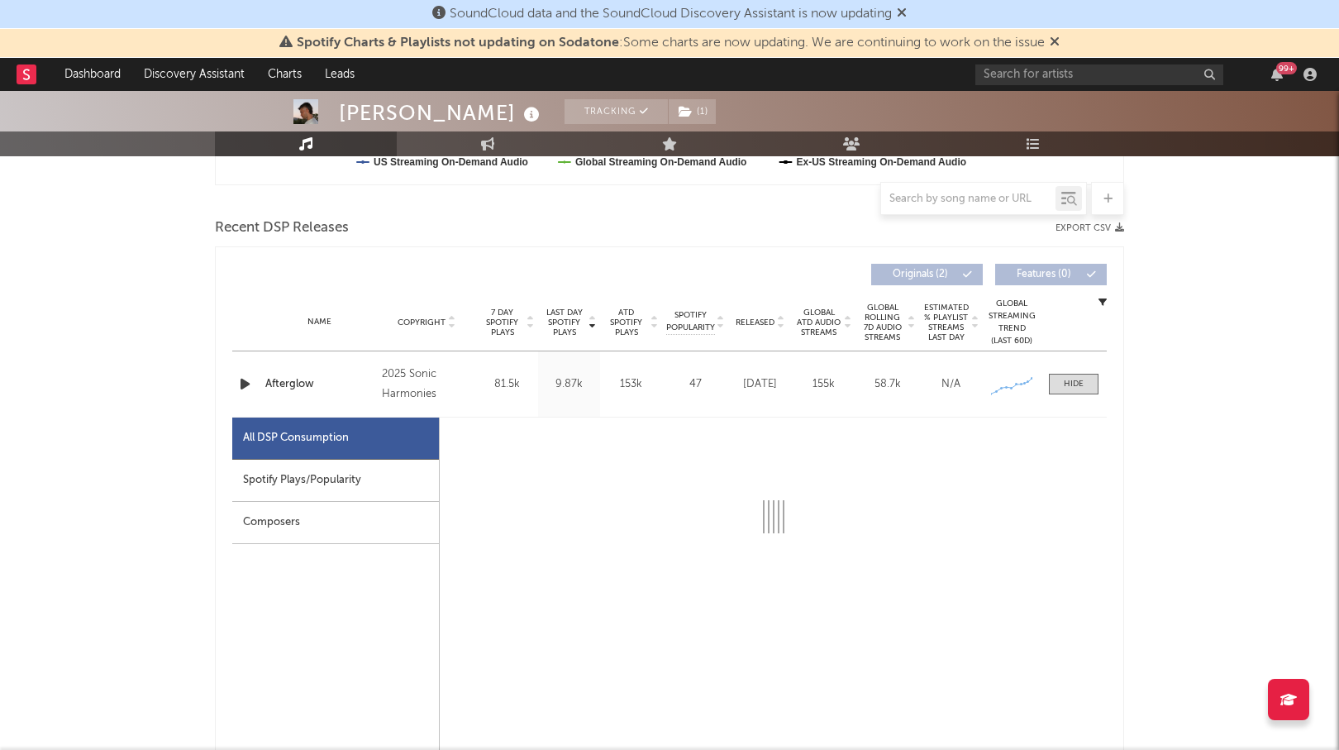
click at [277, 459] on div "Spotify Plays/Popularity" at bounding box center [335, 480] width 207 height 42
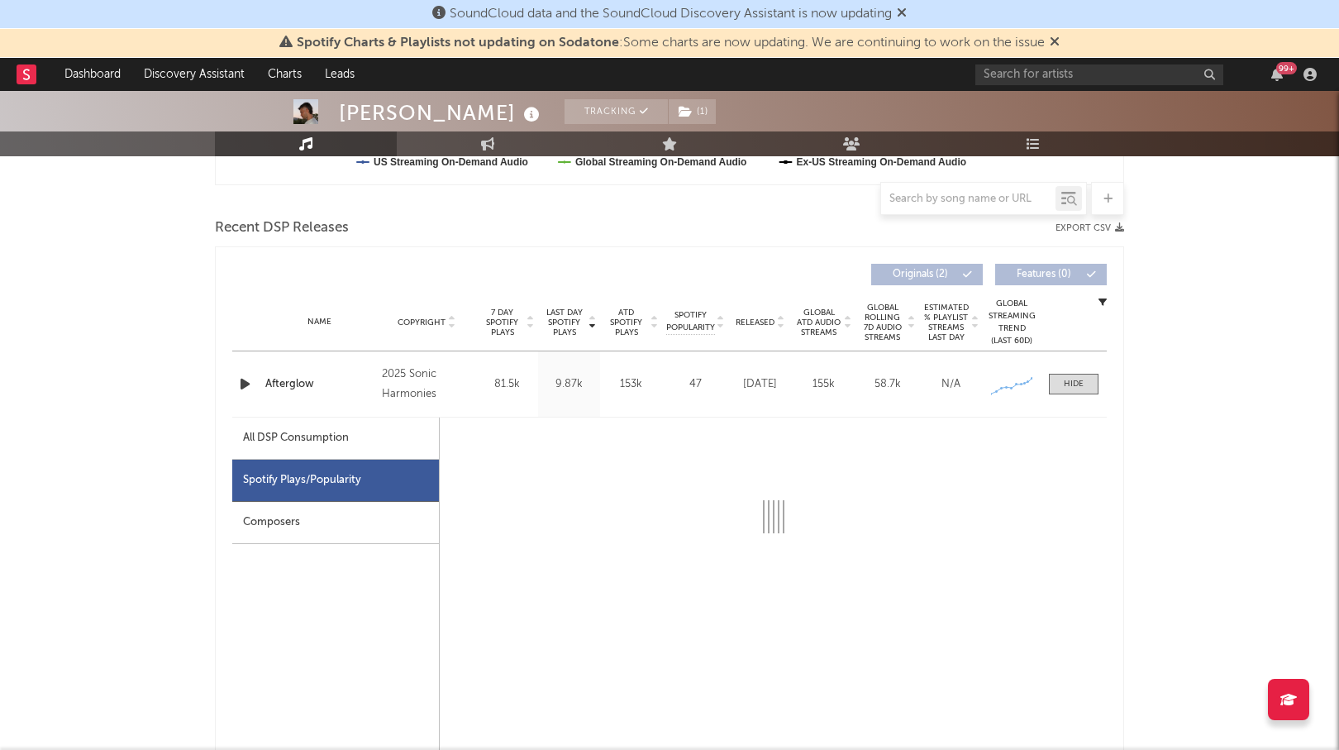
select select "1w"
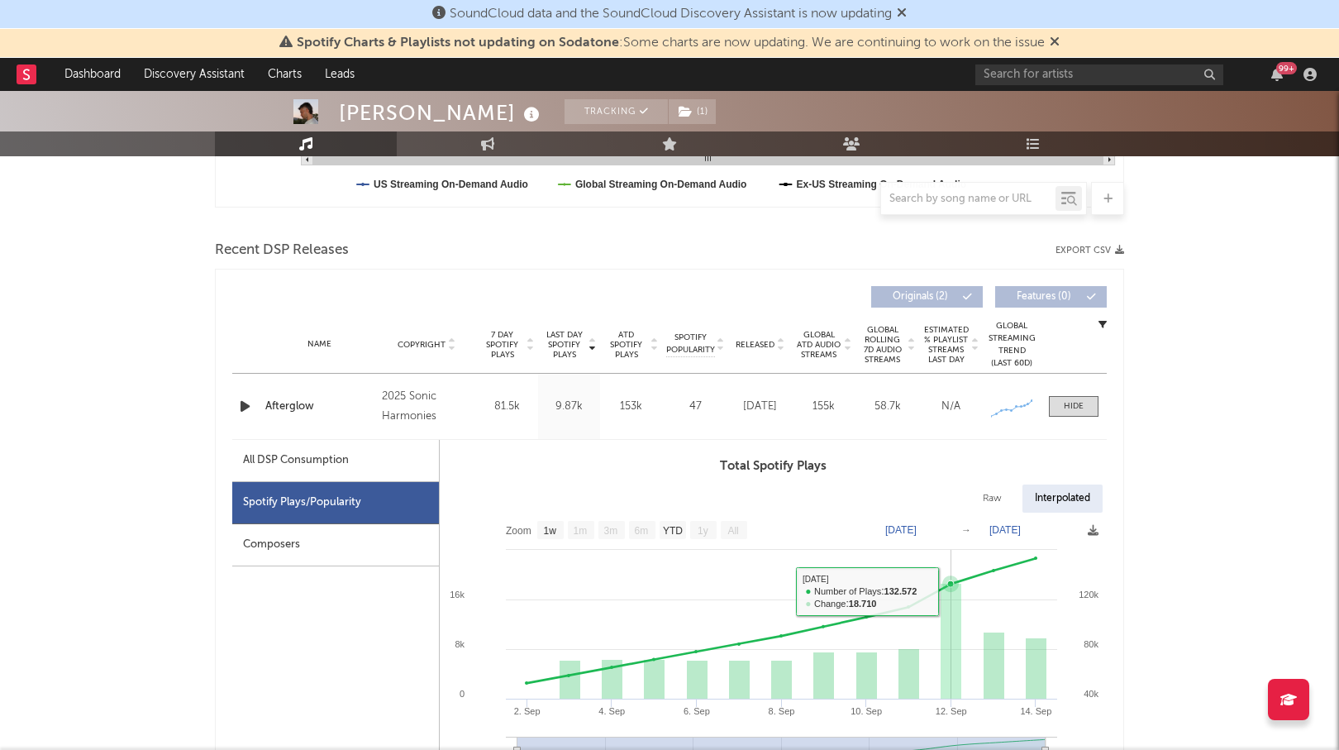
scroll to position [0, 0]
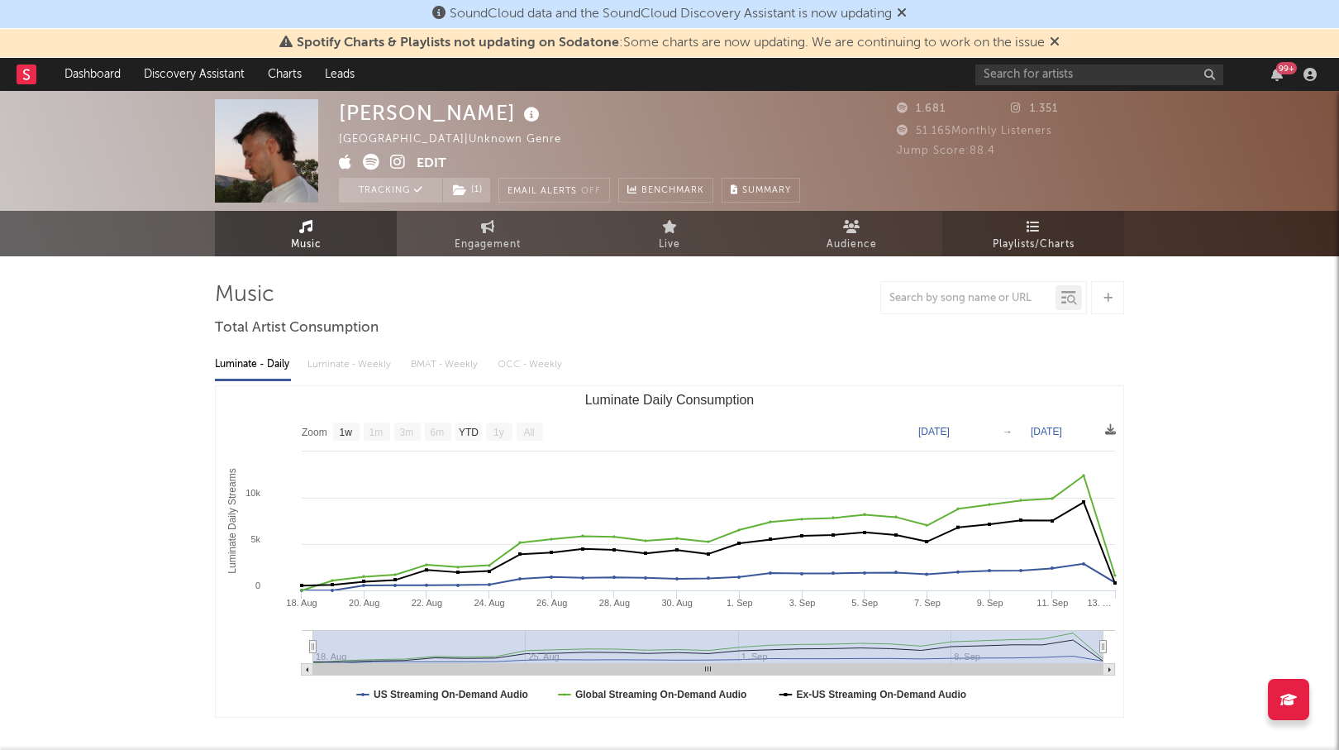
click at [1028, 242] on span "Playlists/Charts" at bounding box center [1034, 245] width 82 height 20
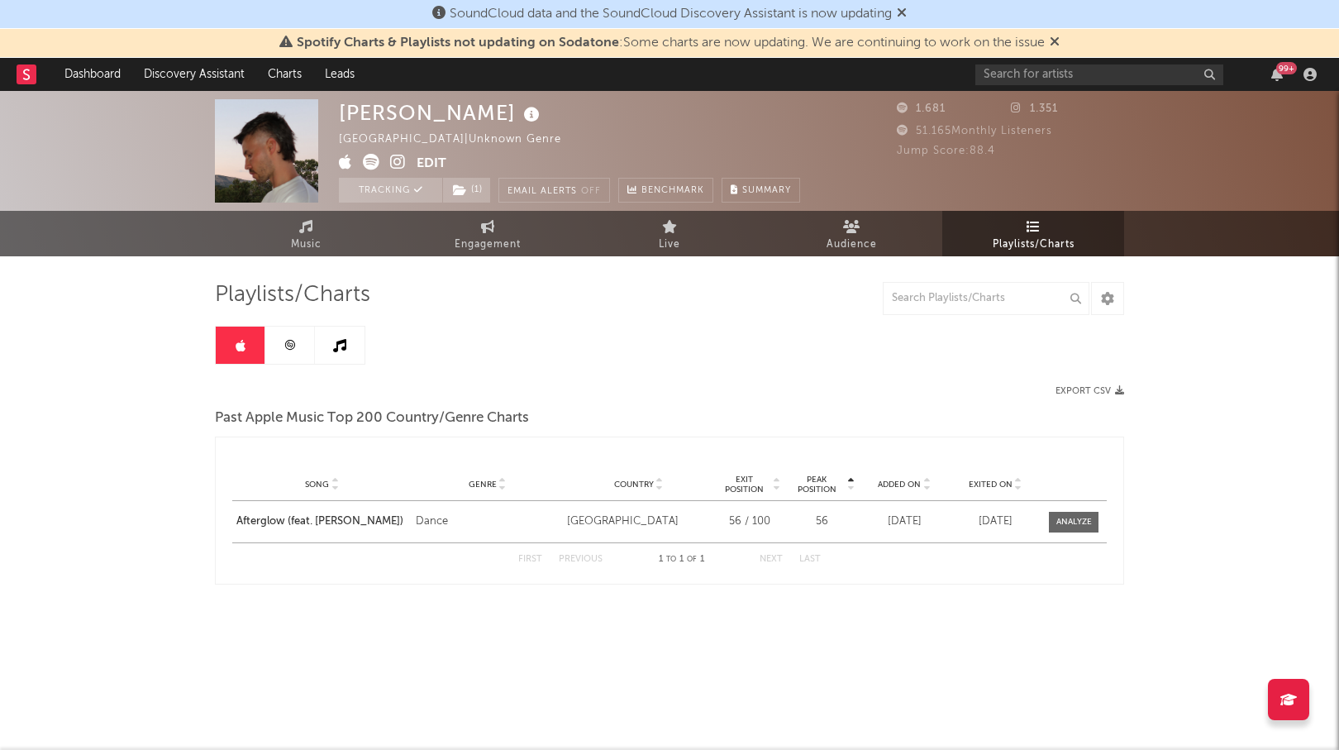
click at [302, 342] on link at bounding box center [290, 344] width 50 height 37
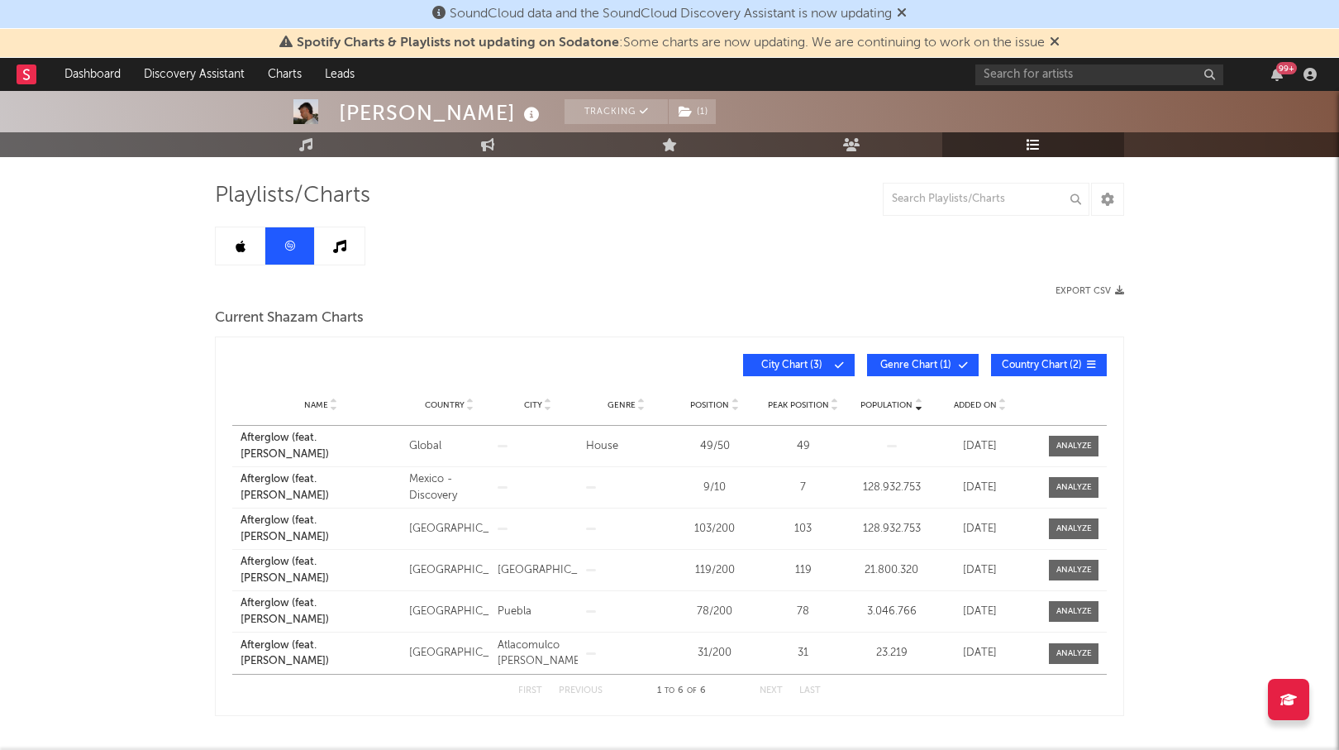
scroll to position [164, 0]
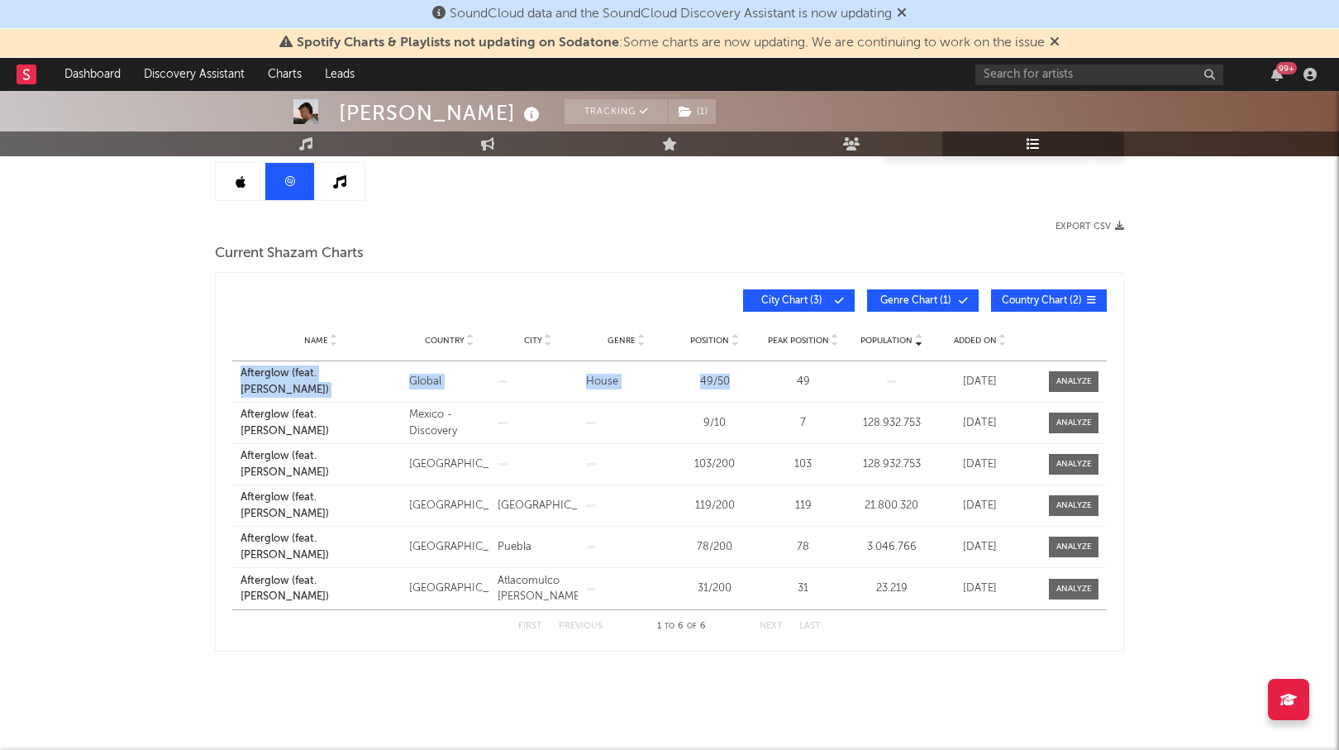
drag, startPoint x: 461, startPoint y: 382, endPoint x: 737, endPoint y: 381, distance: 276.0
click at [737, 381] on div "Kelsey Parks Tracking ( 1 ) Mexico | Unknown Genre Edit Tracking ( 1 ) Email Al…" at bounding box center [669, 338] width 1339 height 823
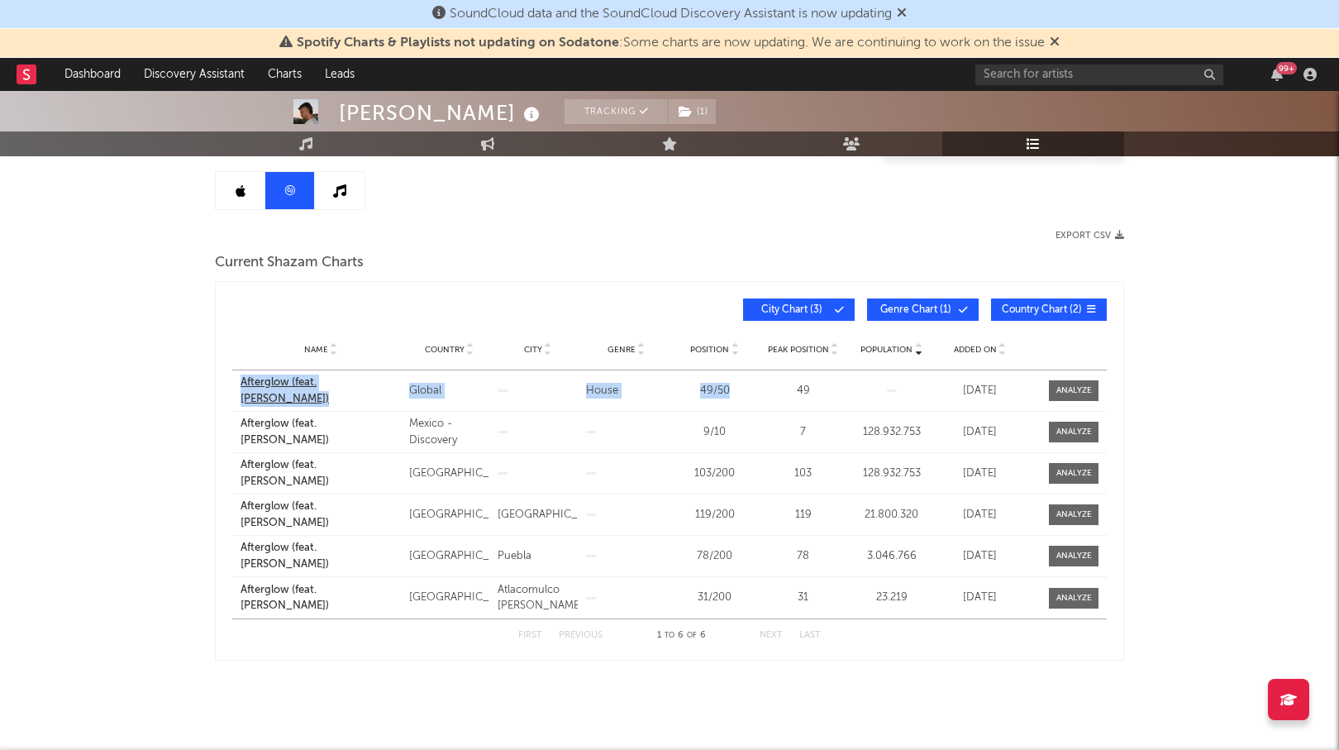
scroll to position [0, 0]
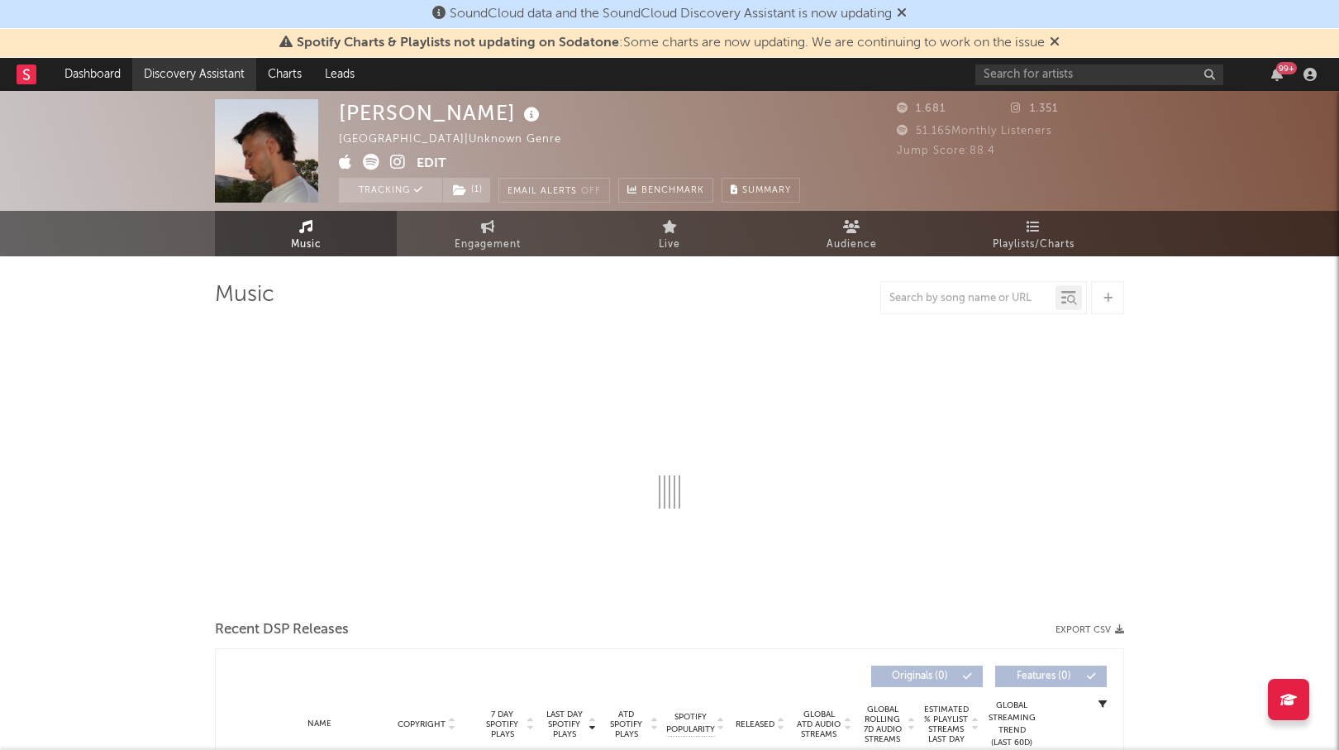
select select "1w"
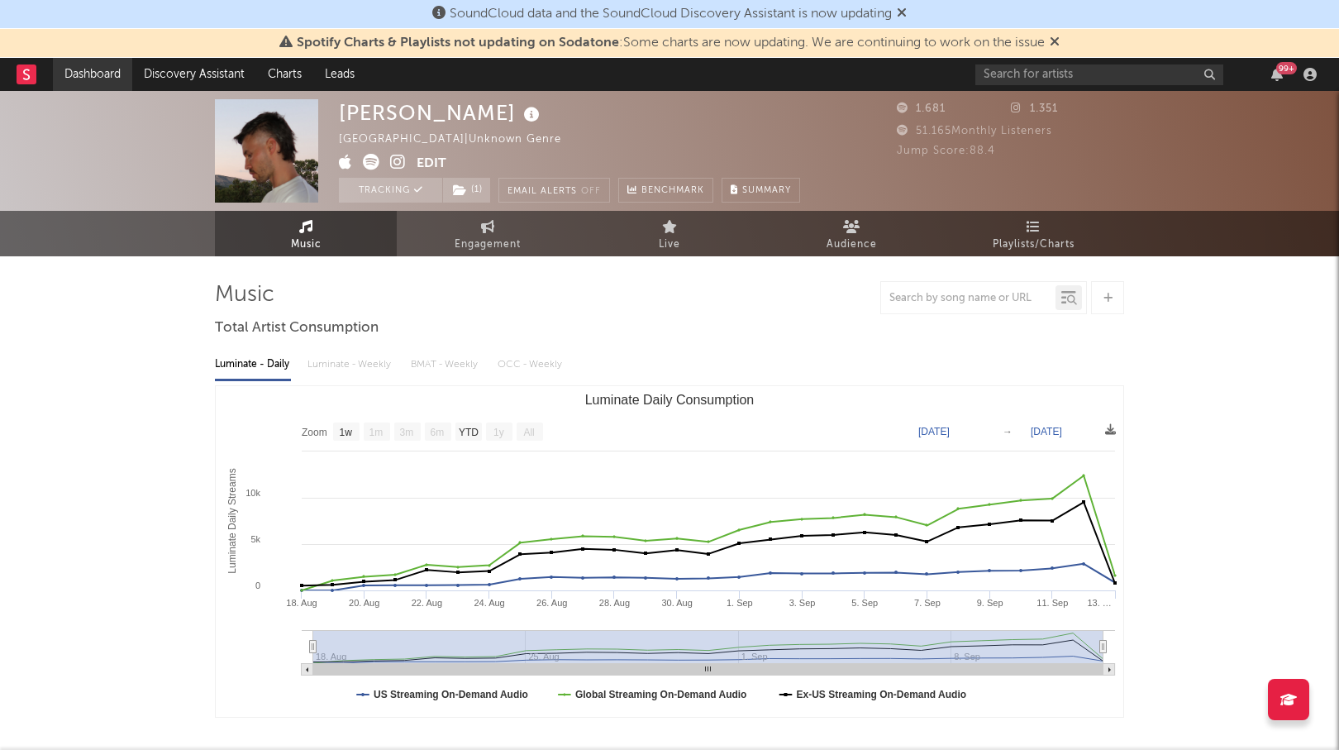
click at [83, 77] on link "Dashboard" at bounding box center [92, 74] width 79 height 33
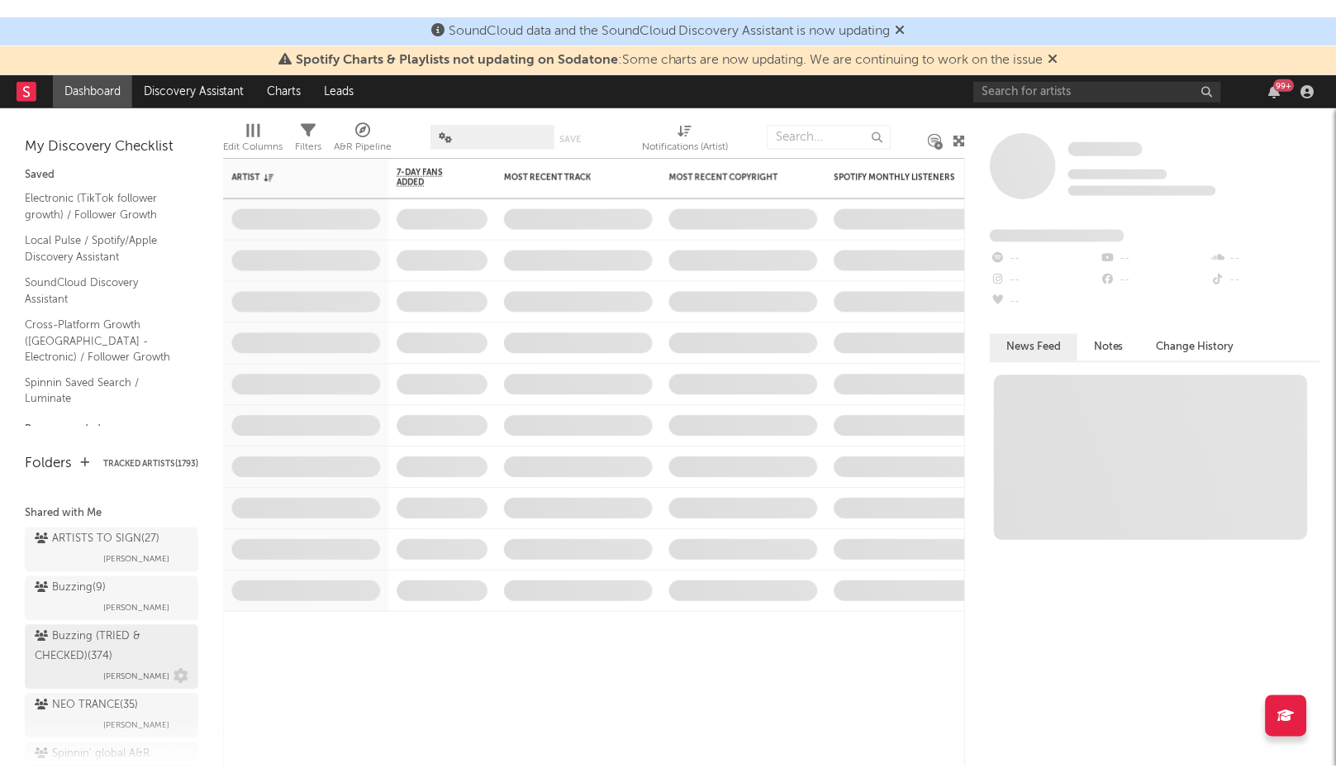
scroll to position [186, 0]
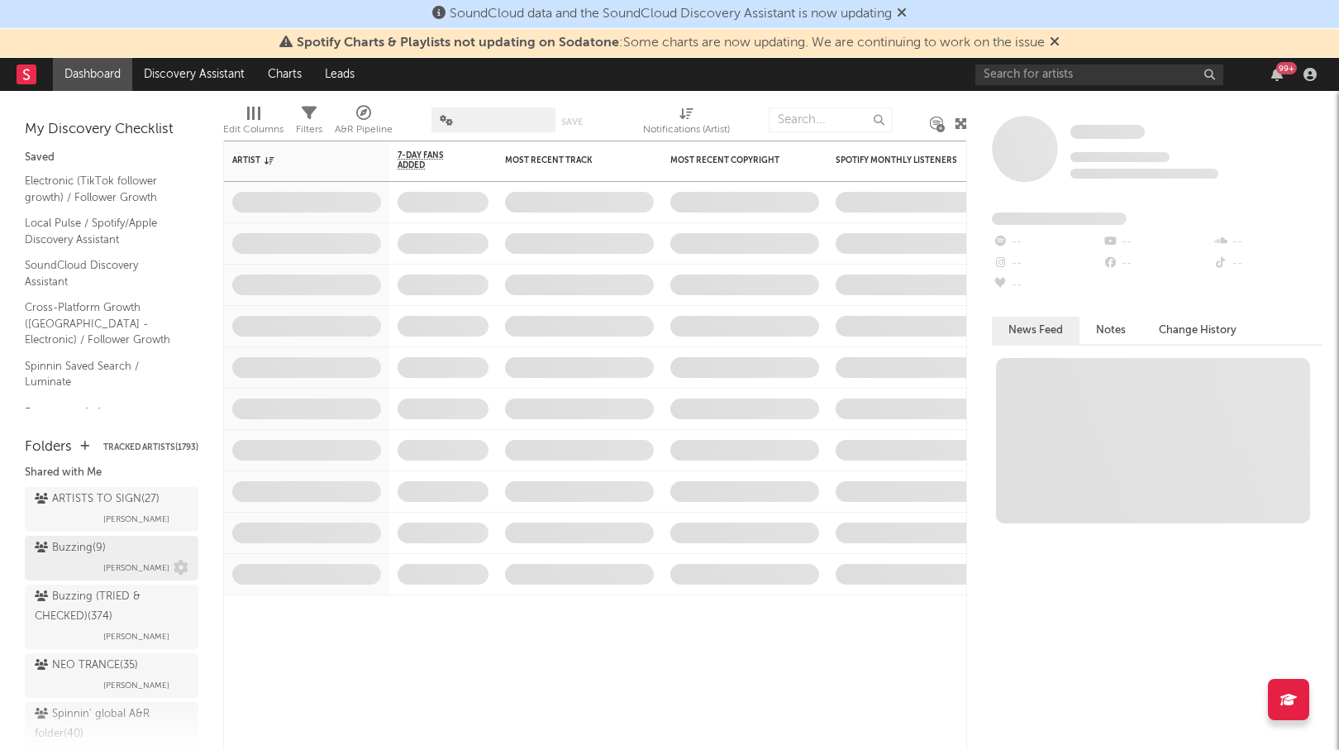
click at [75, 538] on div "Buzzing ( 9 )" at bounding box center [70, 548] width 71 height 20
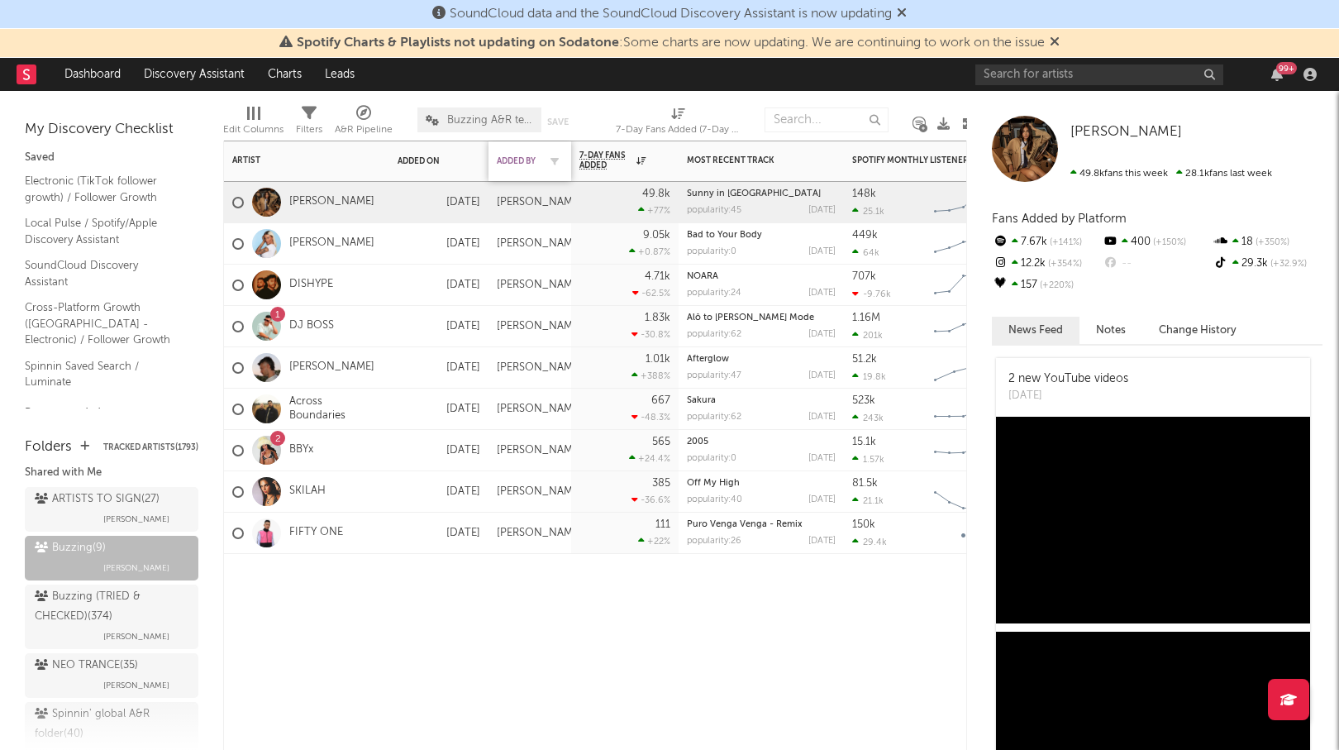
click at [514, 156] on div "Added By" at bounding box center [517, 161] width 41 height 10
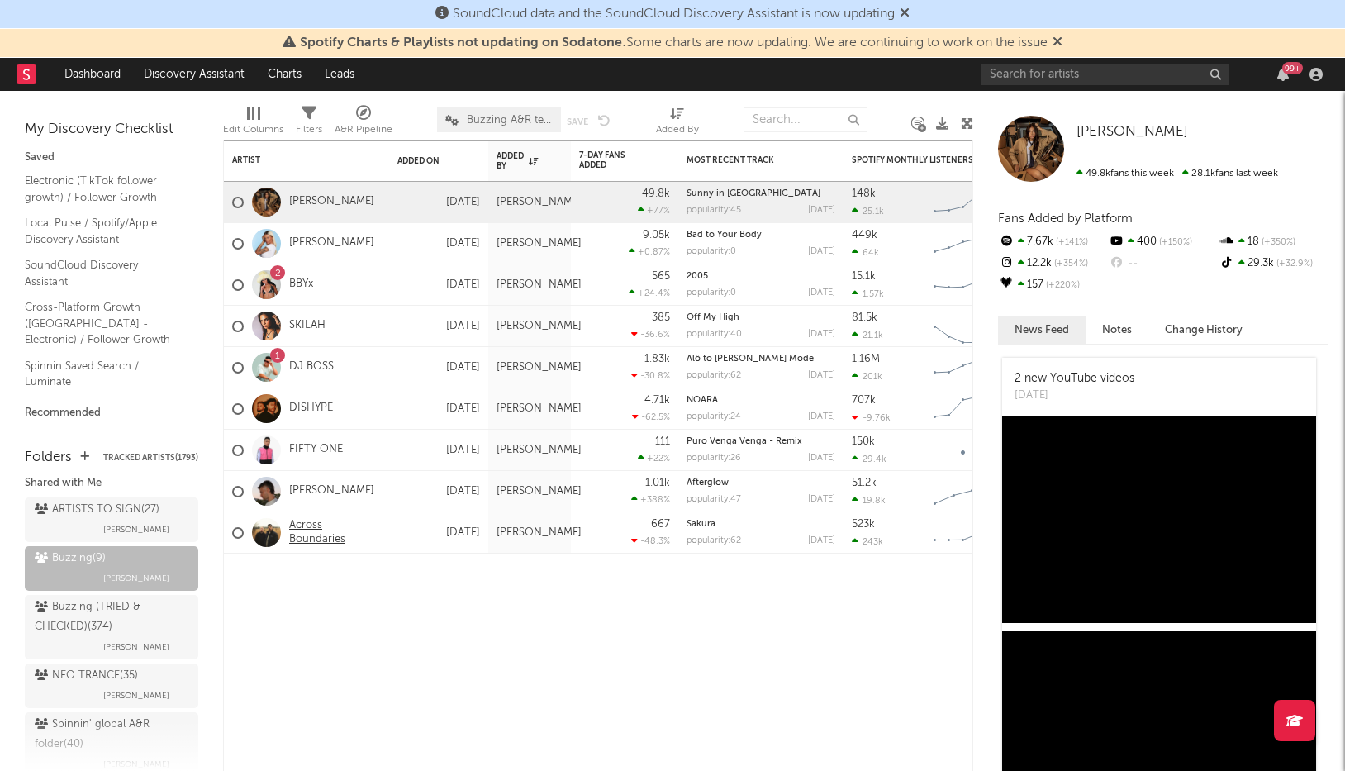
click at [359, 533] on link "Across Boundaries" at bounding box center [335, 533] width 92 height 28
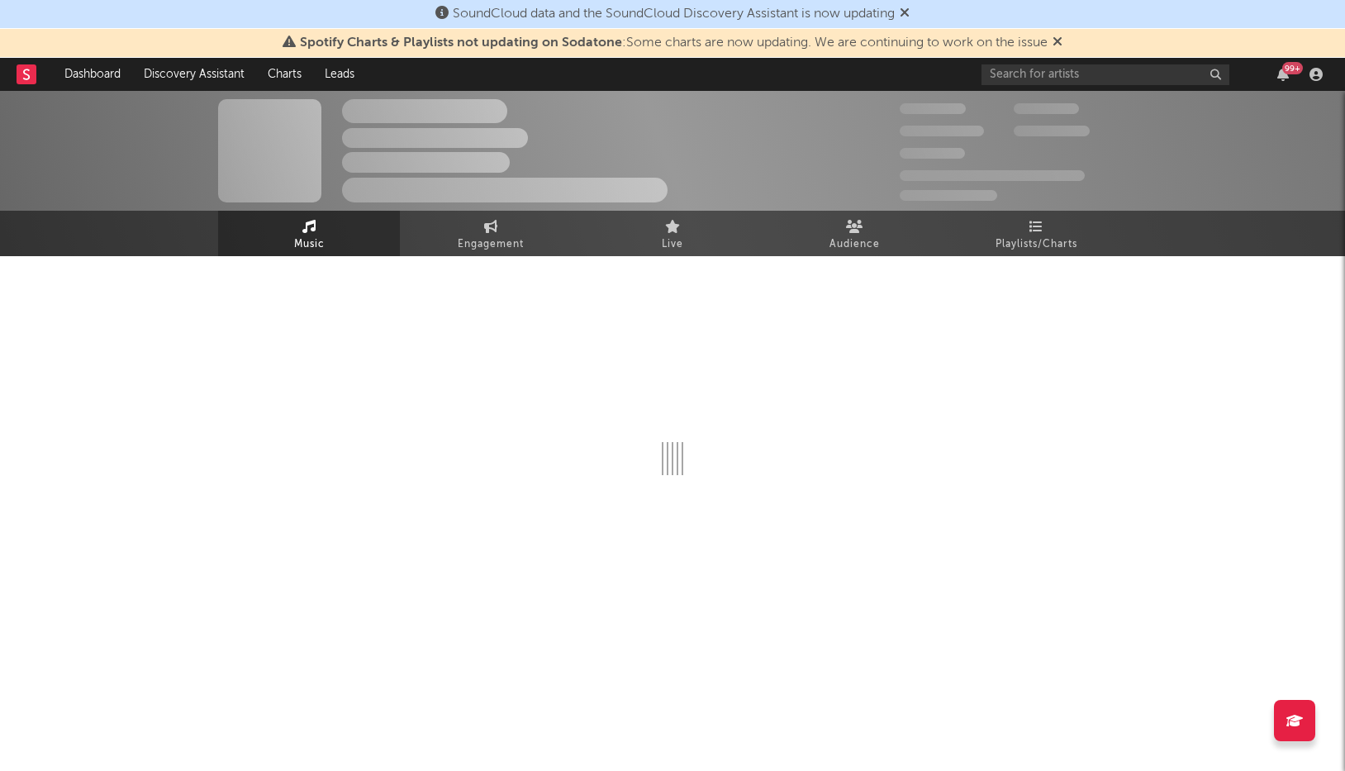
select select "6m"
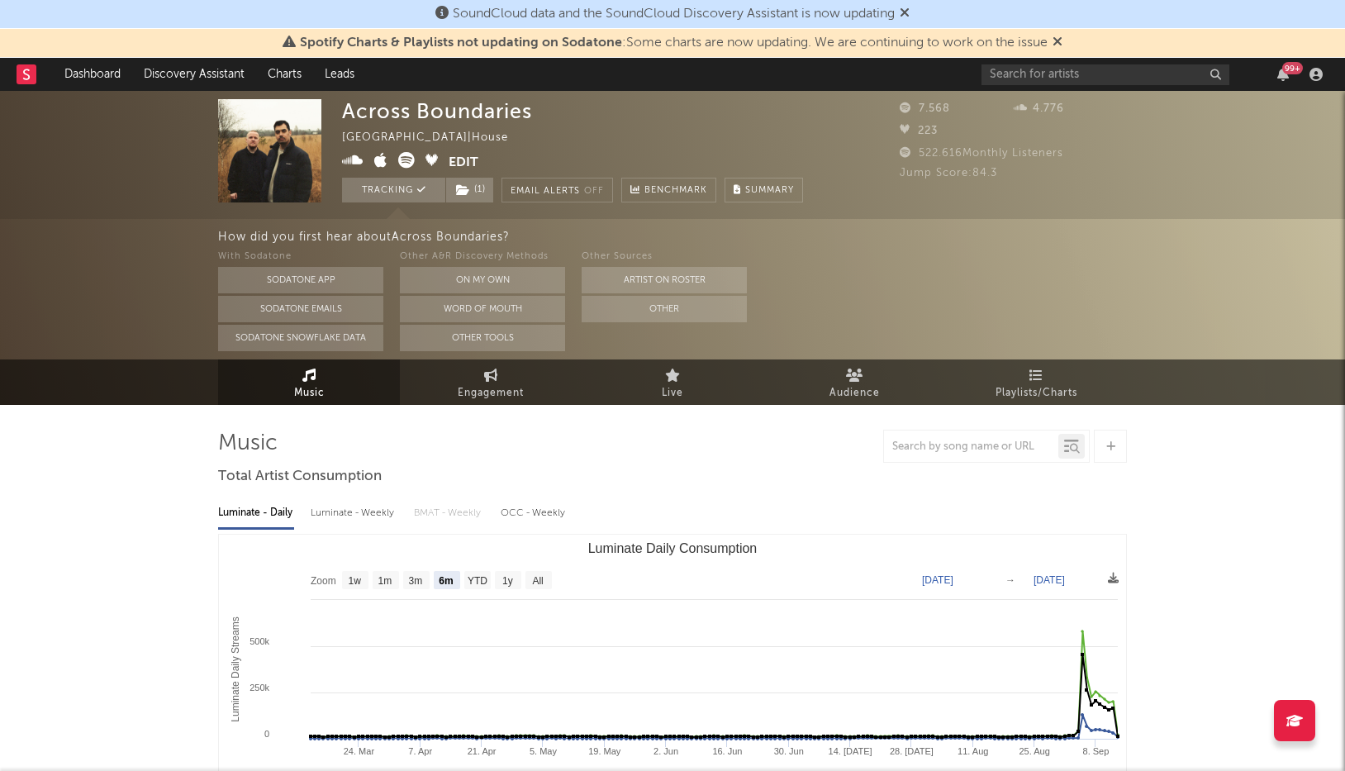
click at [264, 147] on img at bounding box center [269, 150] width 103 height 103
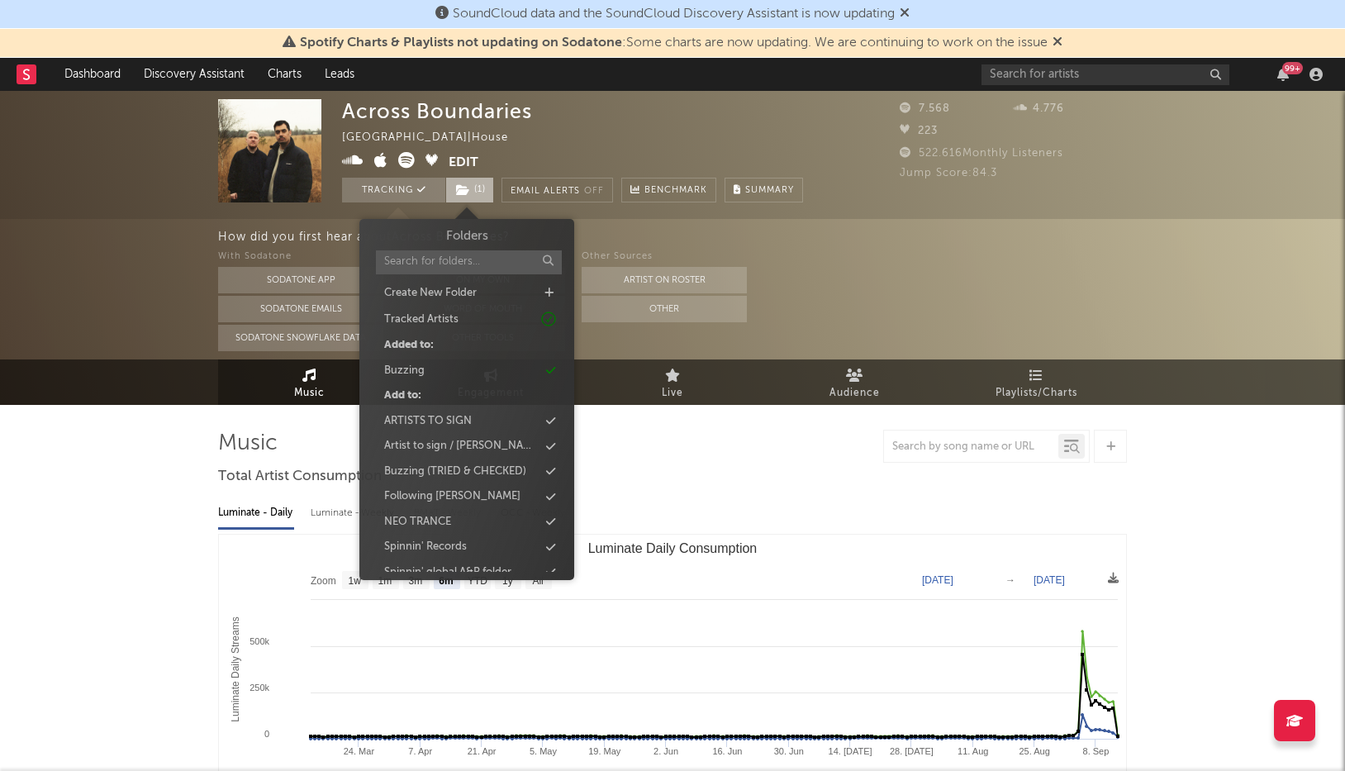
click at [486, 183] on span "( 1 )" at bounding box center [469, 190] width 49 height 25
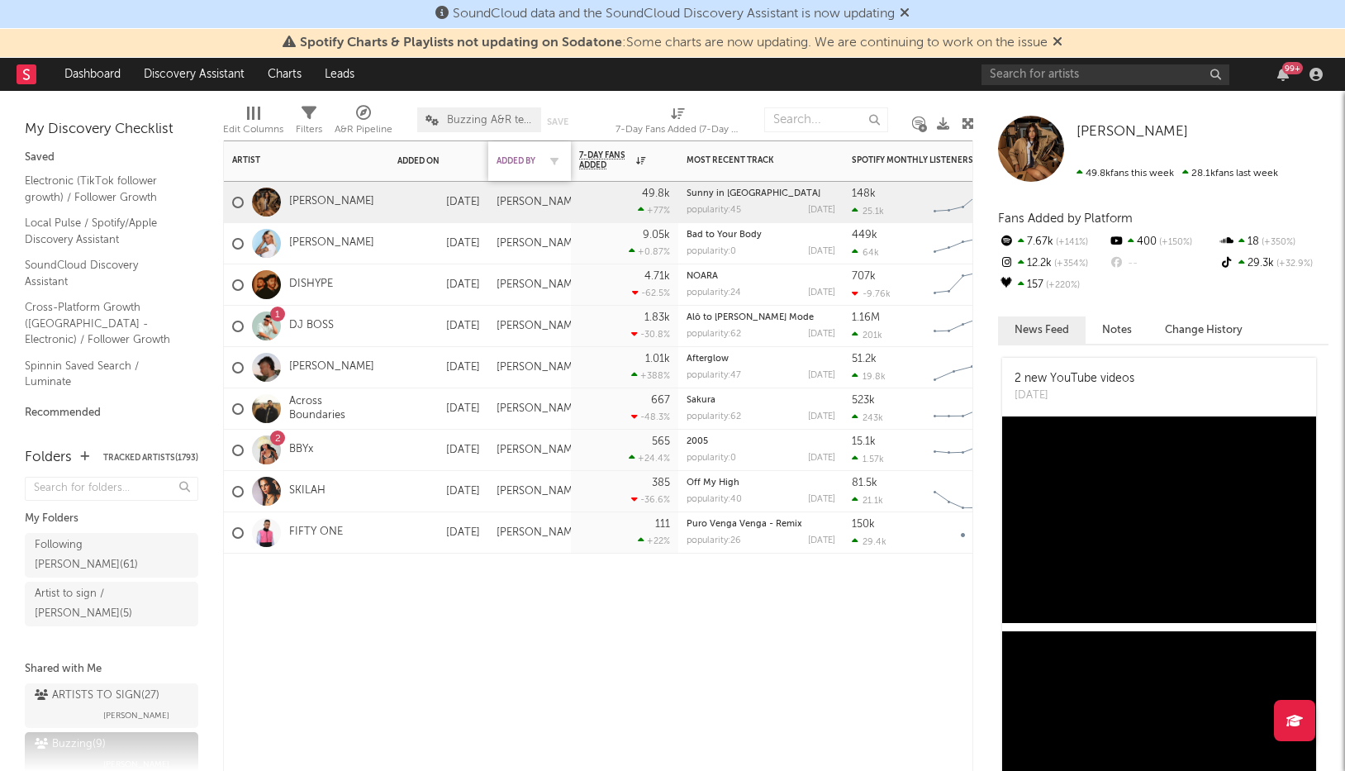
click at [519, 161] on div "Added By" at bounding box center [517, 161] width 41 height 10
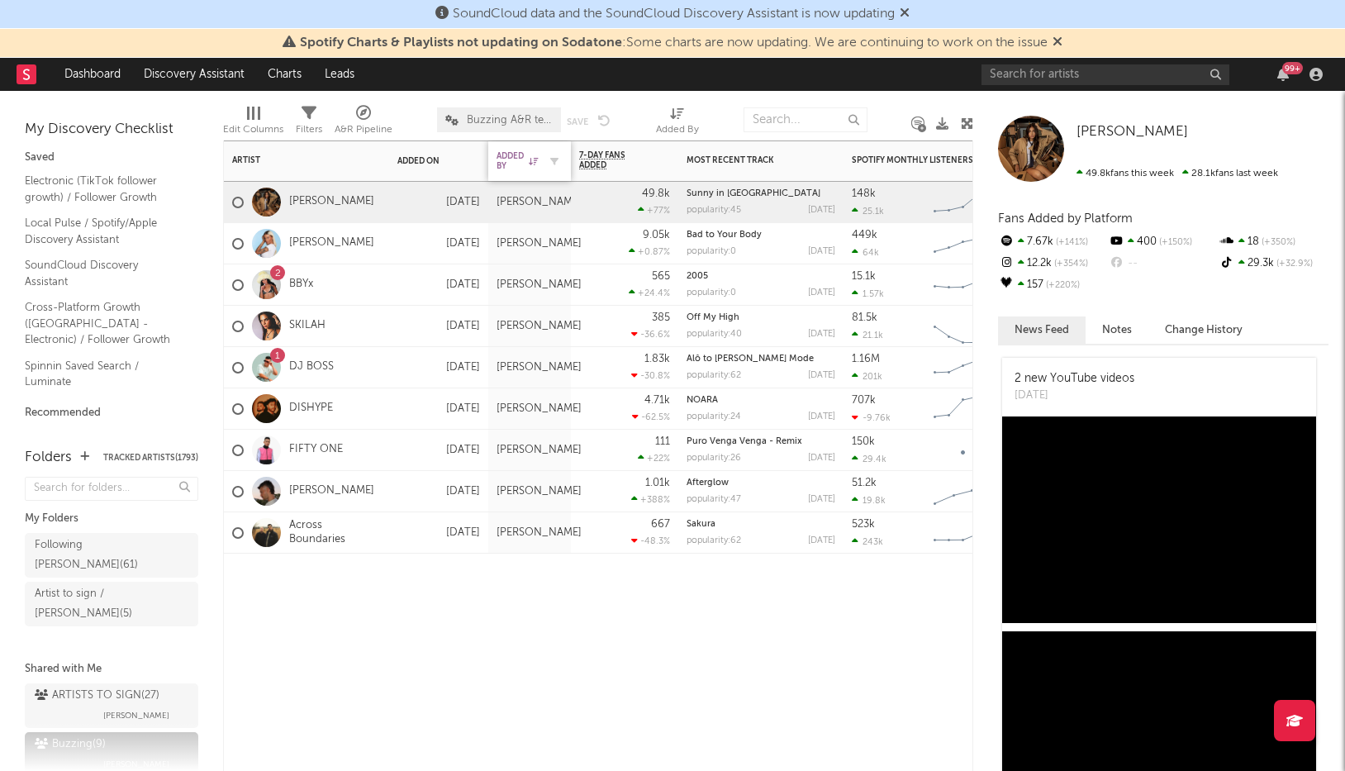
click at [519, 161] on div "Added By" at bounding box center [517, 161] width 41 height 20
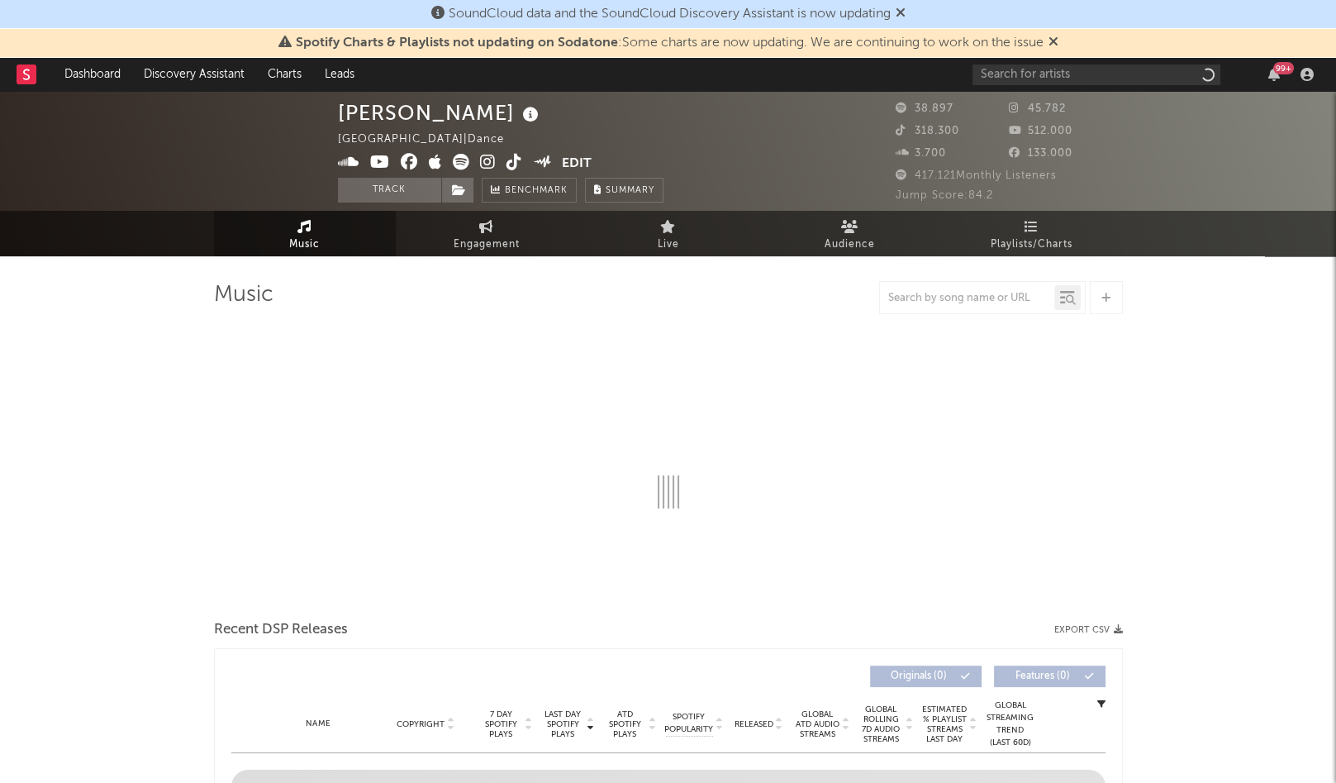
select select "6m"
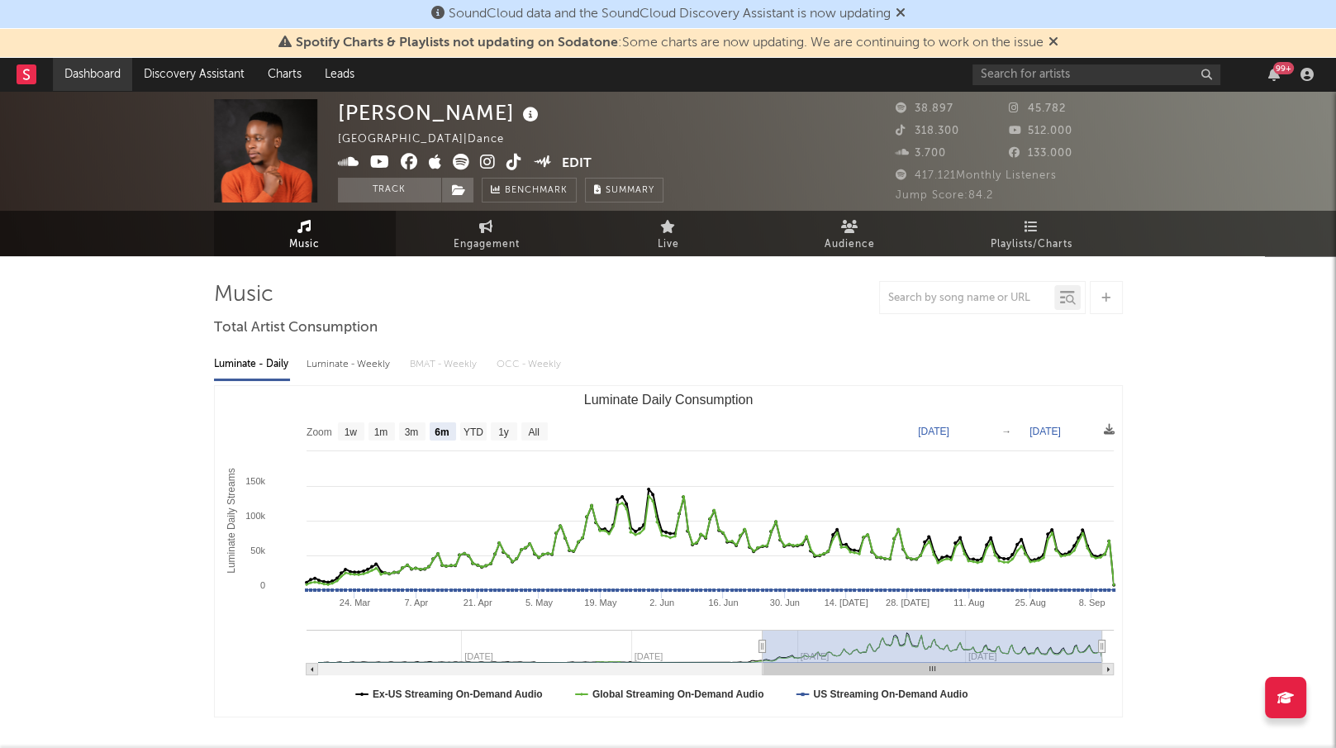
click at [112, 83] on link "Dashboard" at bounding box center [92, 74] width 79 height 33
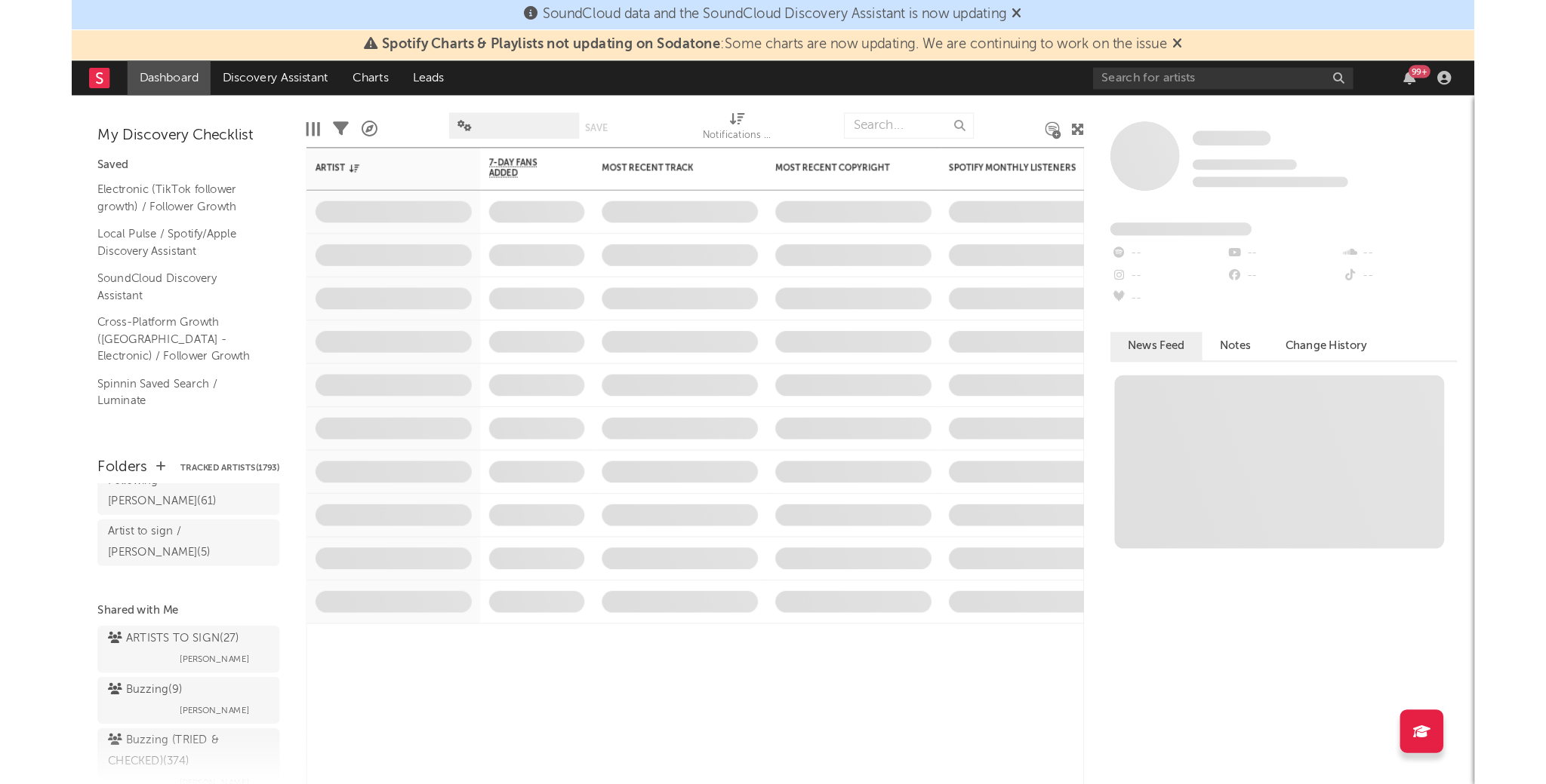
scroll to position [181, 0]
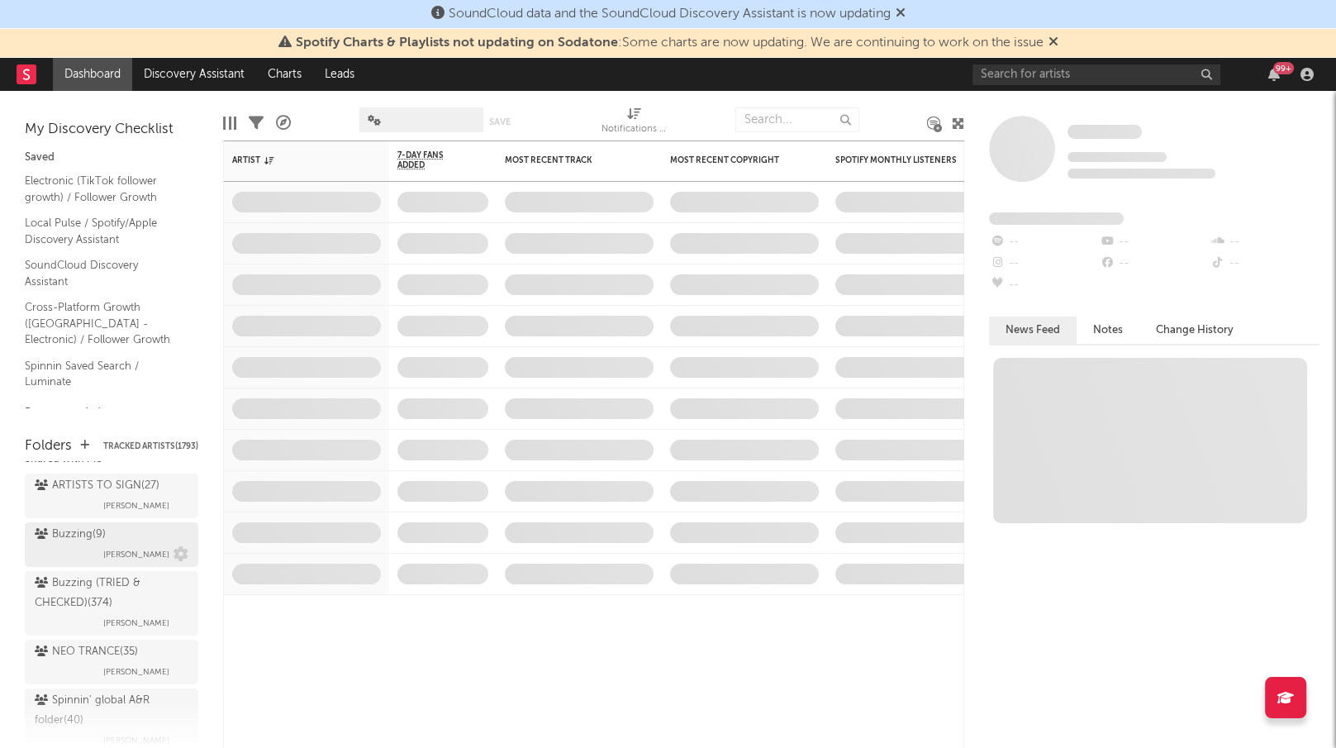
click at [79, 525] on div "Buzzing ( 9 )" at bounding box center [70, 535] width 71 height 20
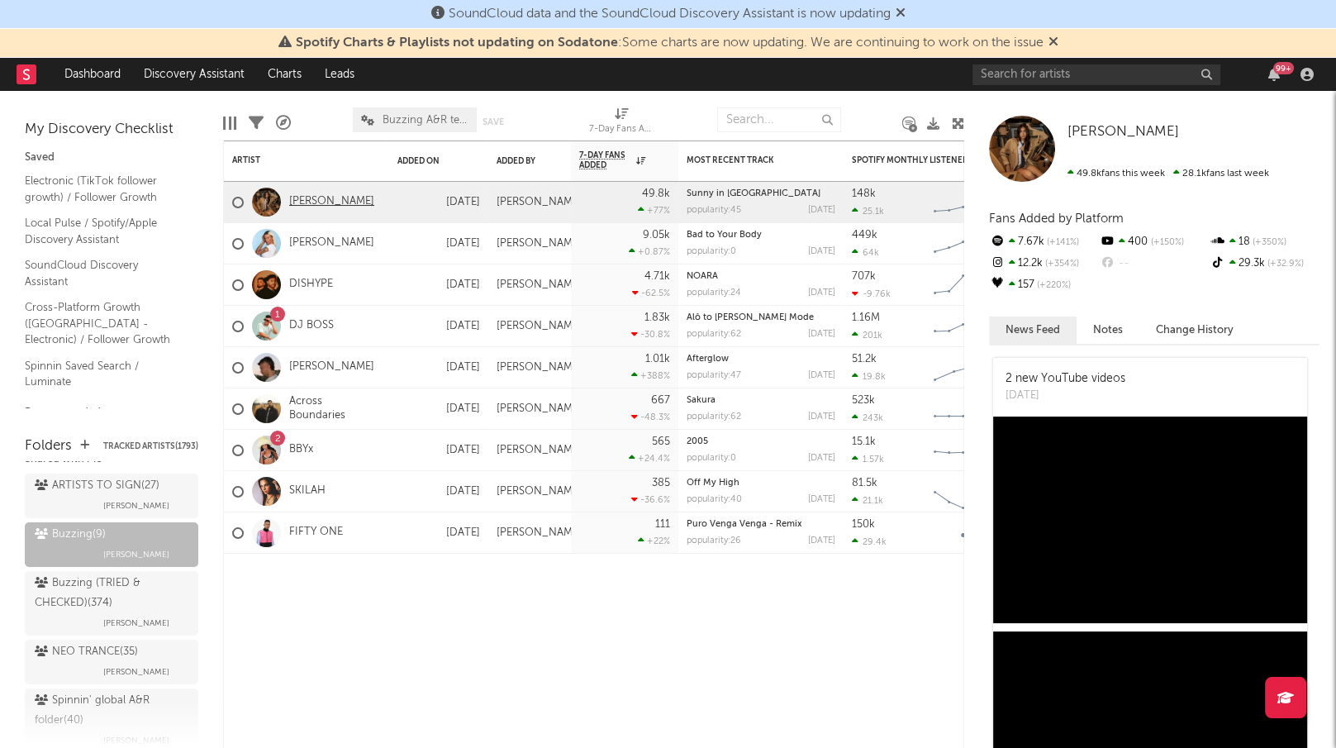
click at [306, 198] on link "[PERSON_NAME]" at bounding box center [331, 202] width 85 height 14
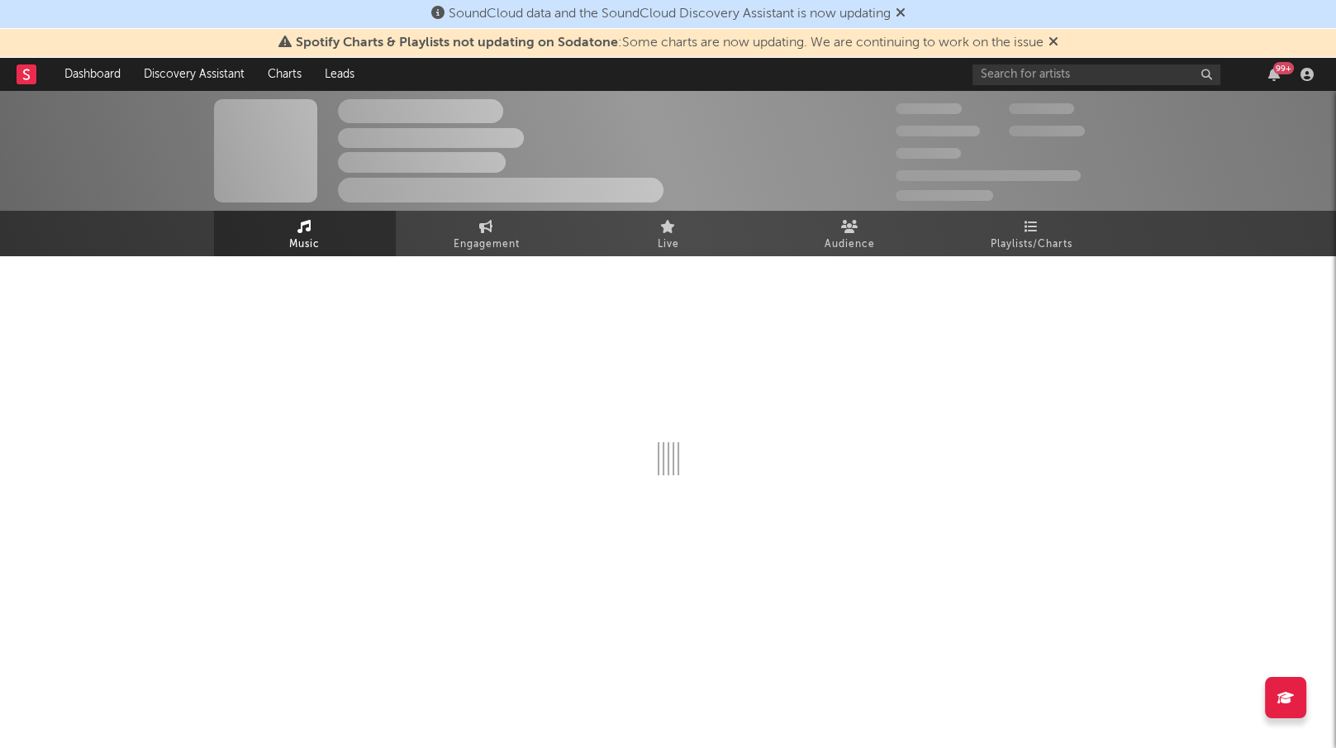
select select "6m"
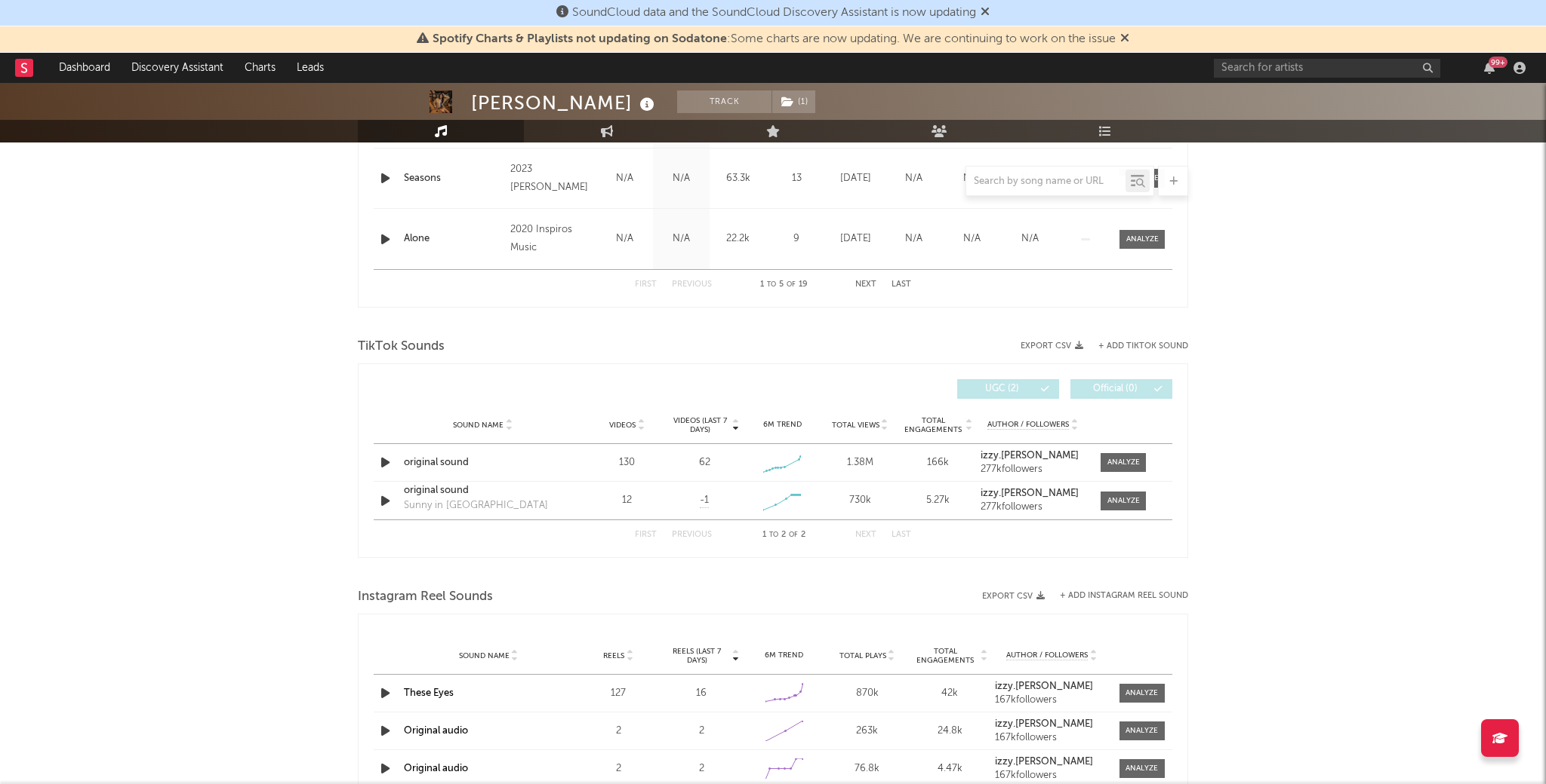
scroll to position [843, 0]
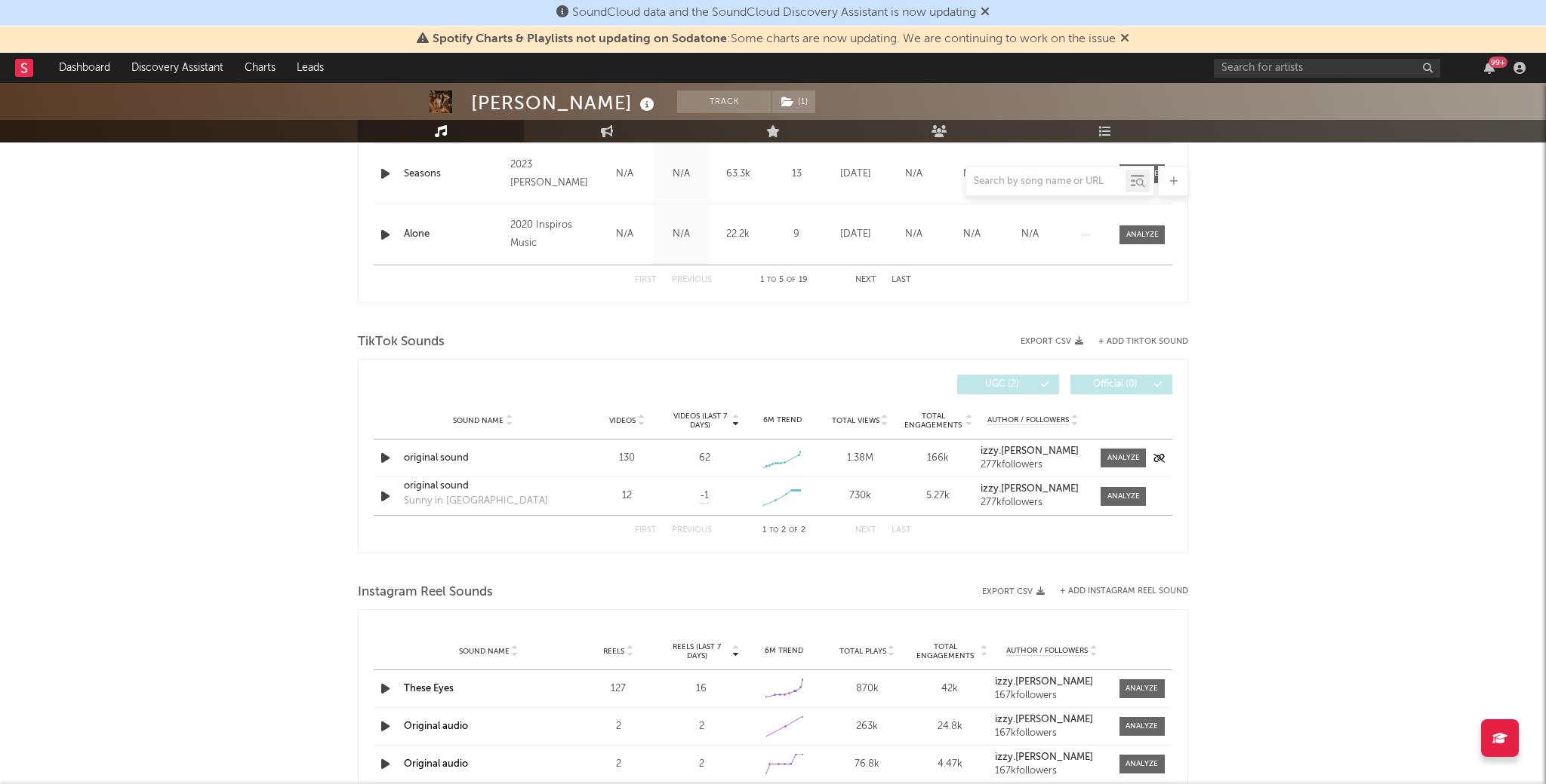
click at [454, 457] on div "original sound" at bounding box center [482, 458] width 158 height 16
